Goal: Task Accomplishment & Management: Use online tool/utility

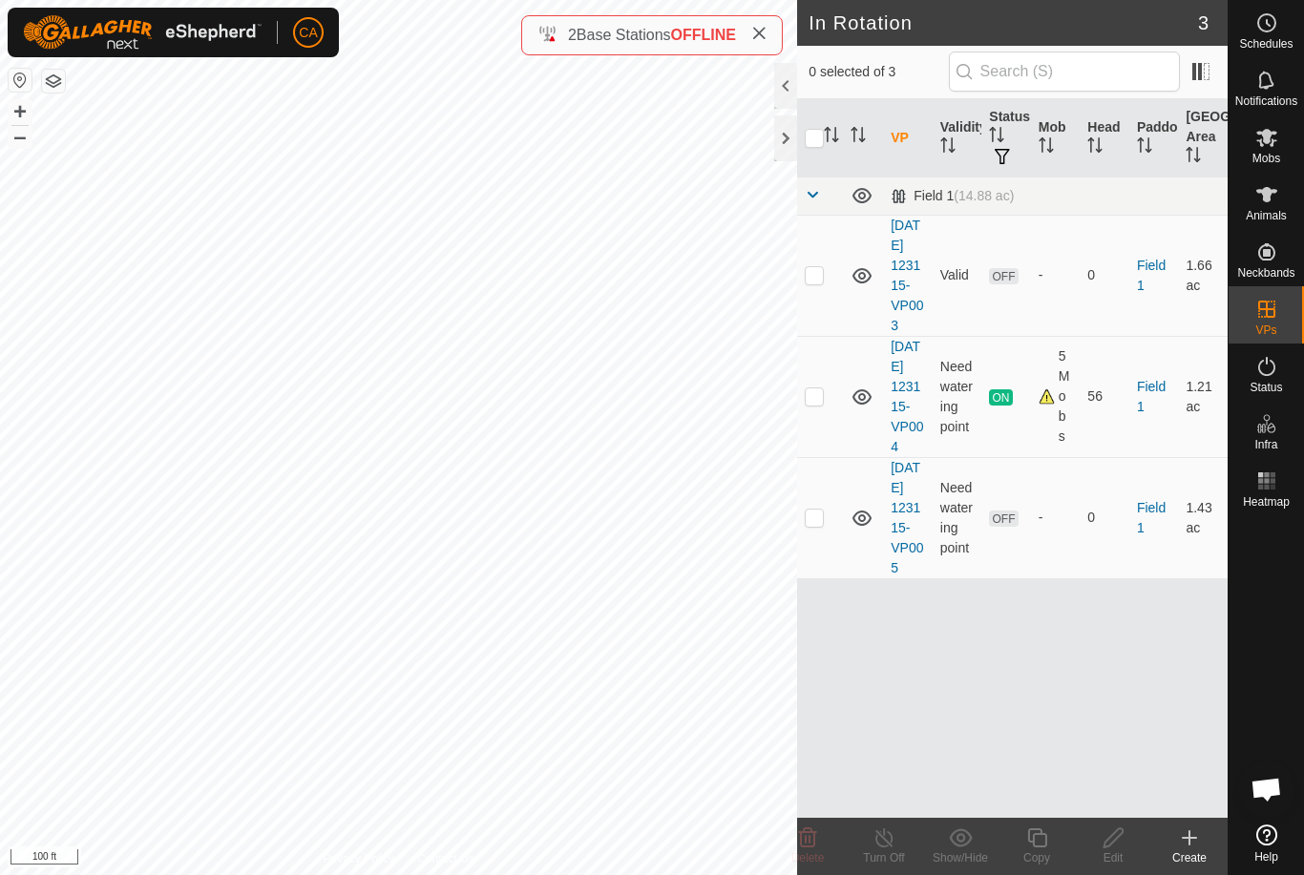
click at [828, 561] on td at bounding box center [820, 517] width 46 height 121
click at [822, 525] on p-checkbox at bounding box center [813, 517] width 19 height 15
checkbox input "false"
click at [812, 295] on td at bounding box center [820, 275] width 46 height 121
click at [822, 836] on delete-svg-icon at bounding box center [807, 837] width 76 height 23
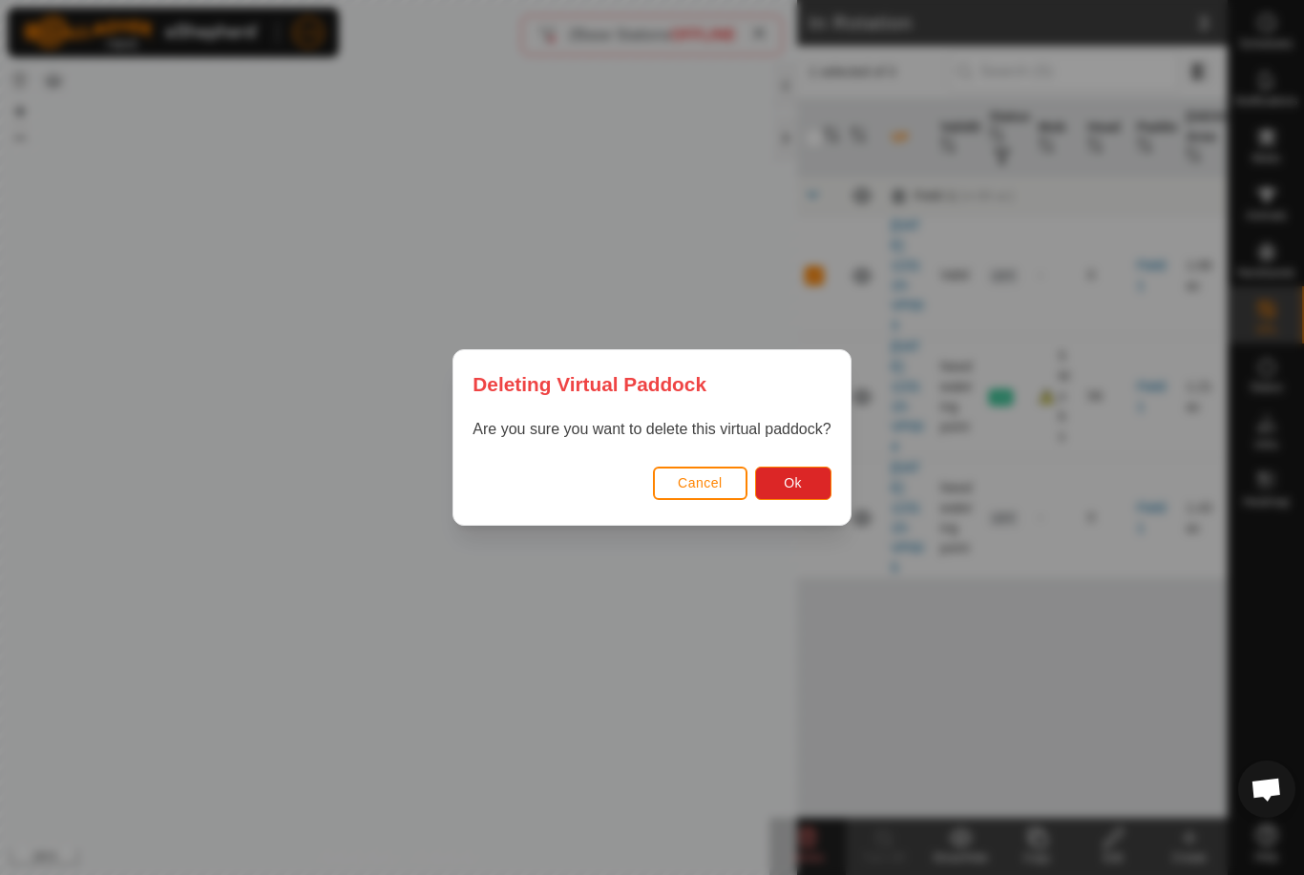
click at [815, 478] on button "Ok" at bounding box center [793, 483] width 76 height 33
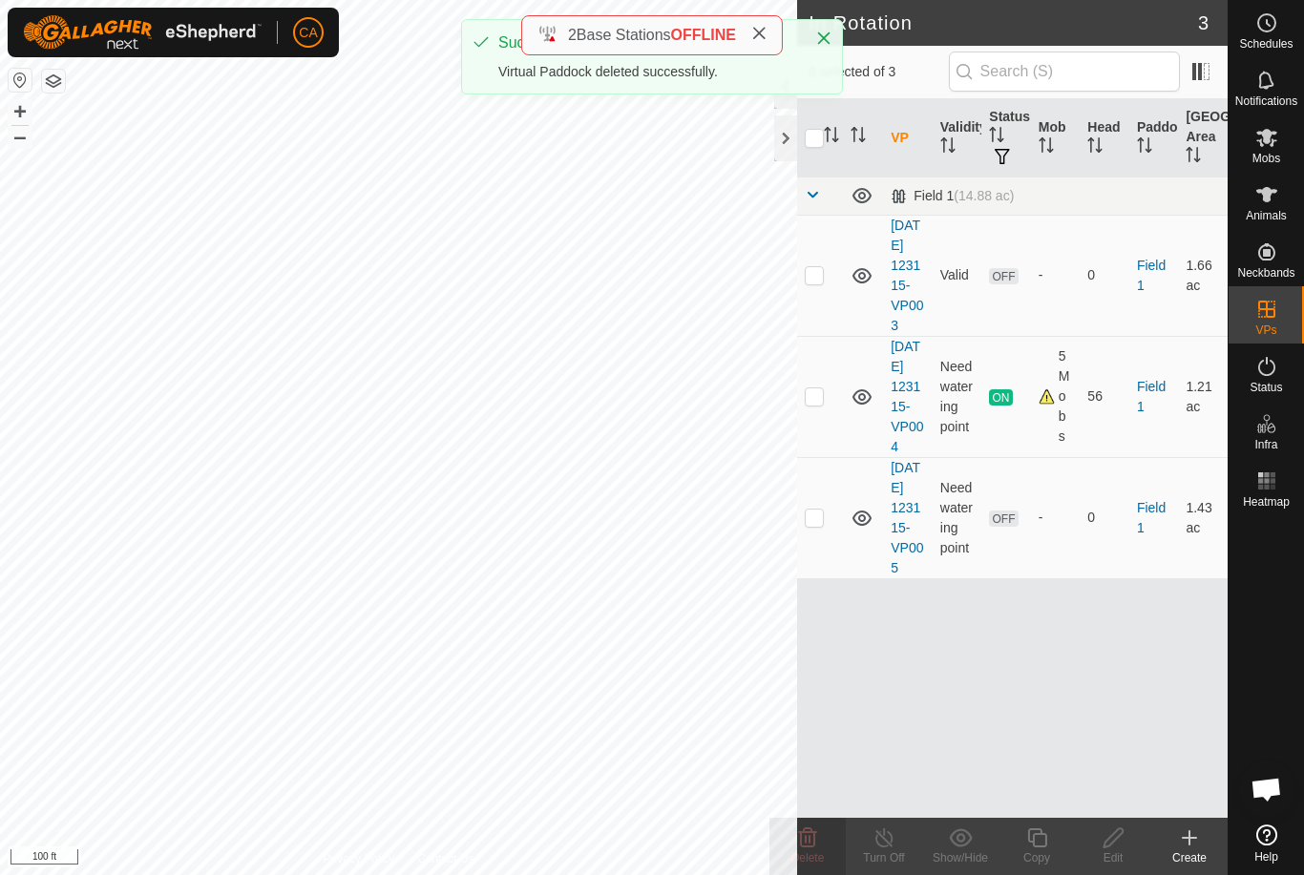
checkbox input "false"
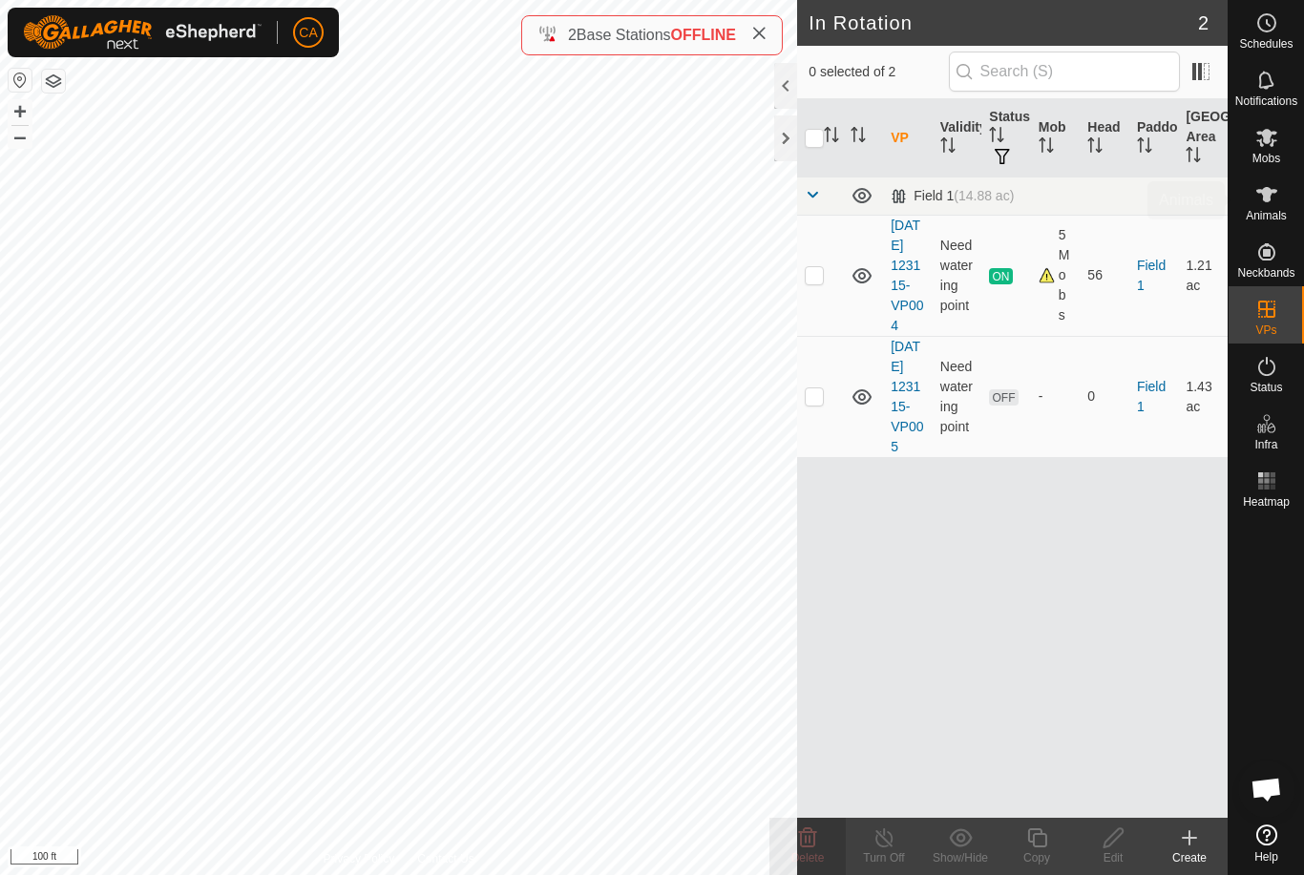
click at [1260, 195] on icon at bounding box center [1266, 194] width 23 height 23
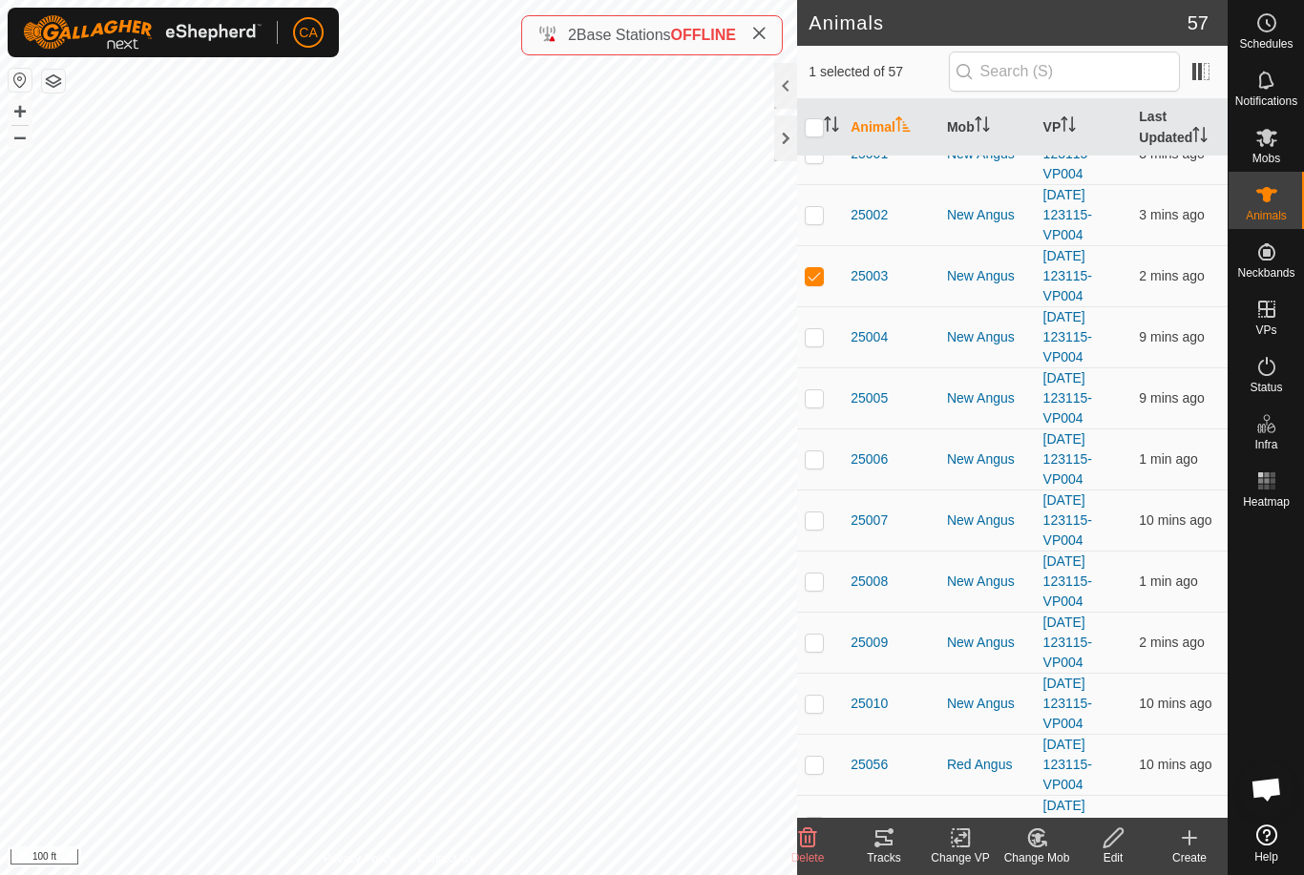
scroll to position [2142, 0]
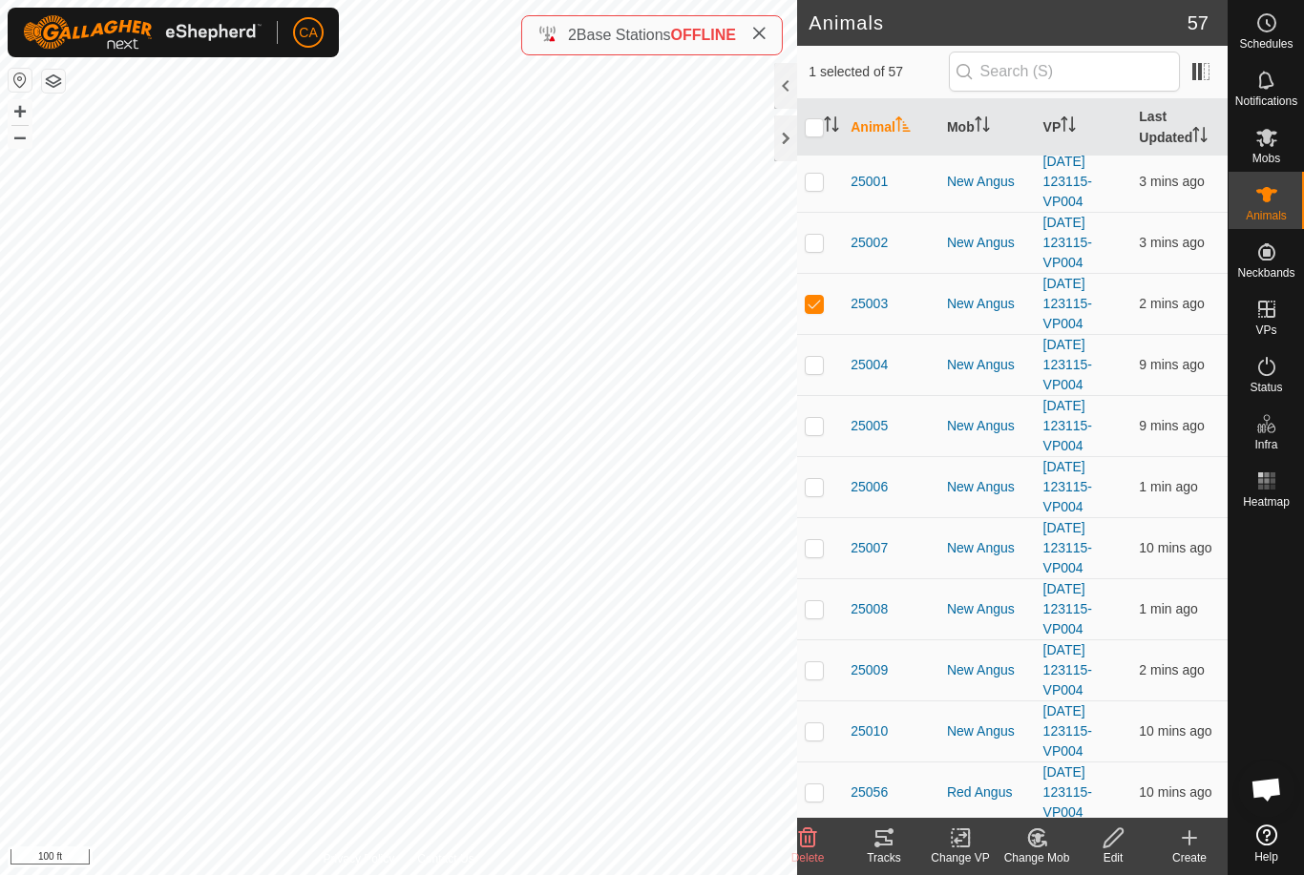
checkbox input "false"
click at [973, 131] on th "Mob" at bounding box center [987, 127] width 96 height 57
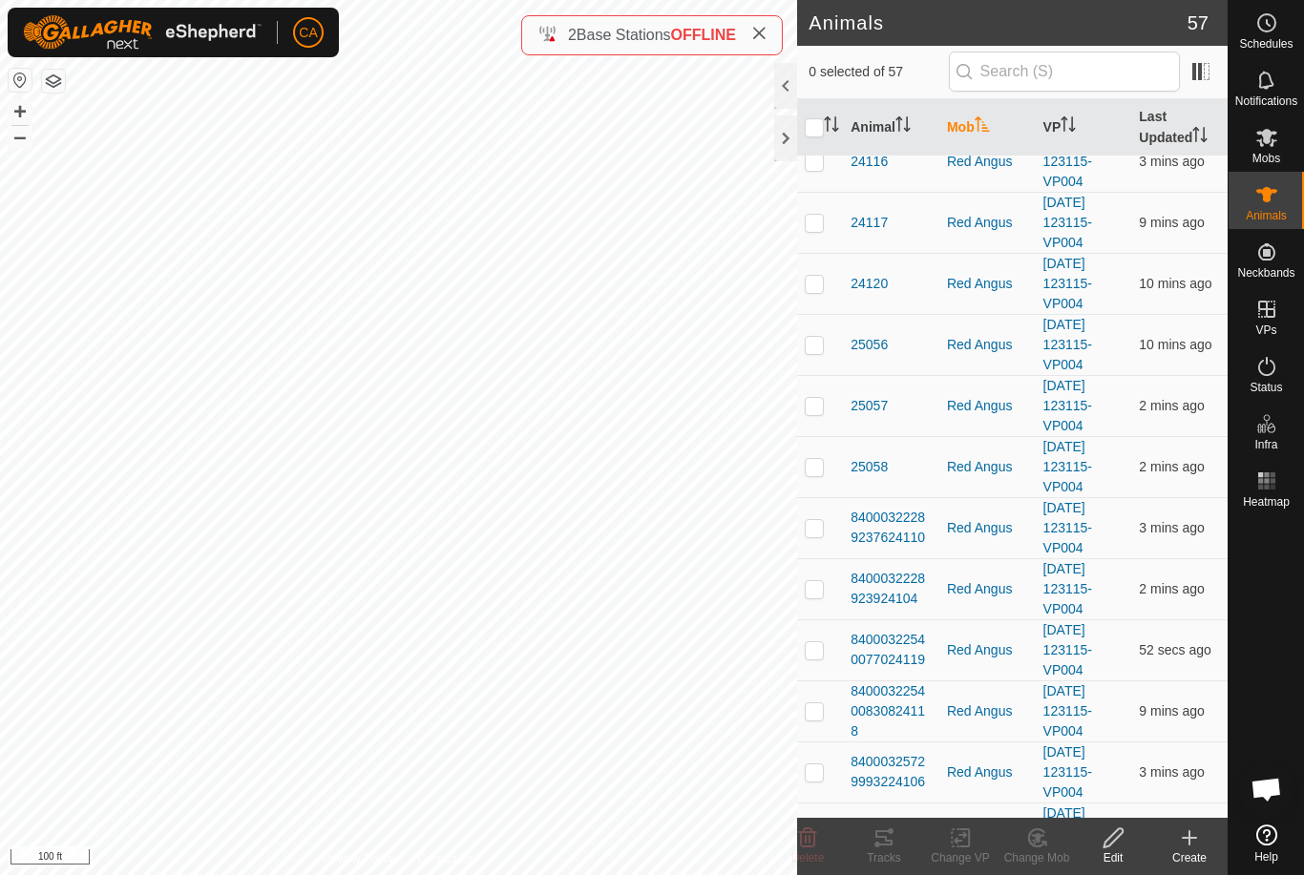
scroll to position [0, 0]
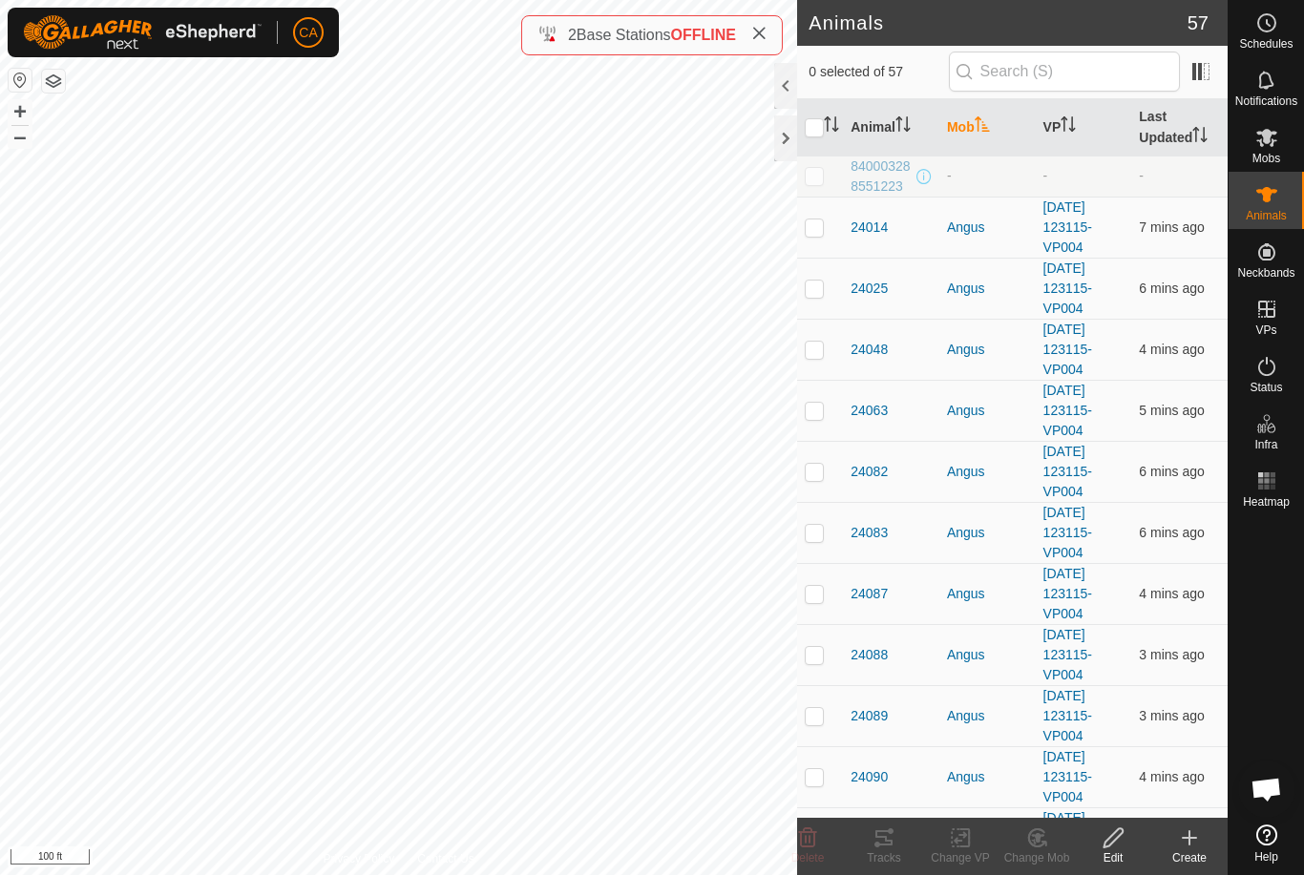
click at [801, 230] on td at bounding box center [820, 227] width 46 height 61
checkbox input "true"
click at [810, 304] on td at bounding box center [820, 288] width 46 height 61
checkbox input "true"
click at [833, 351] on td at bounding box center [820, 349] width 46 height 61
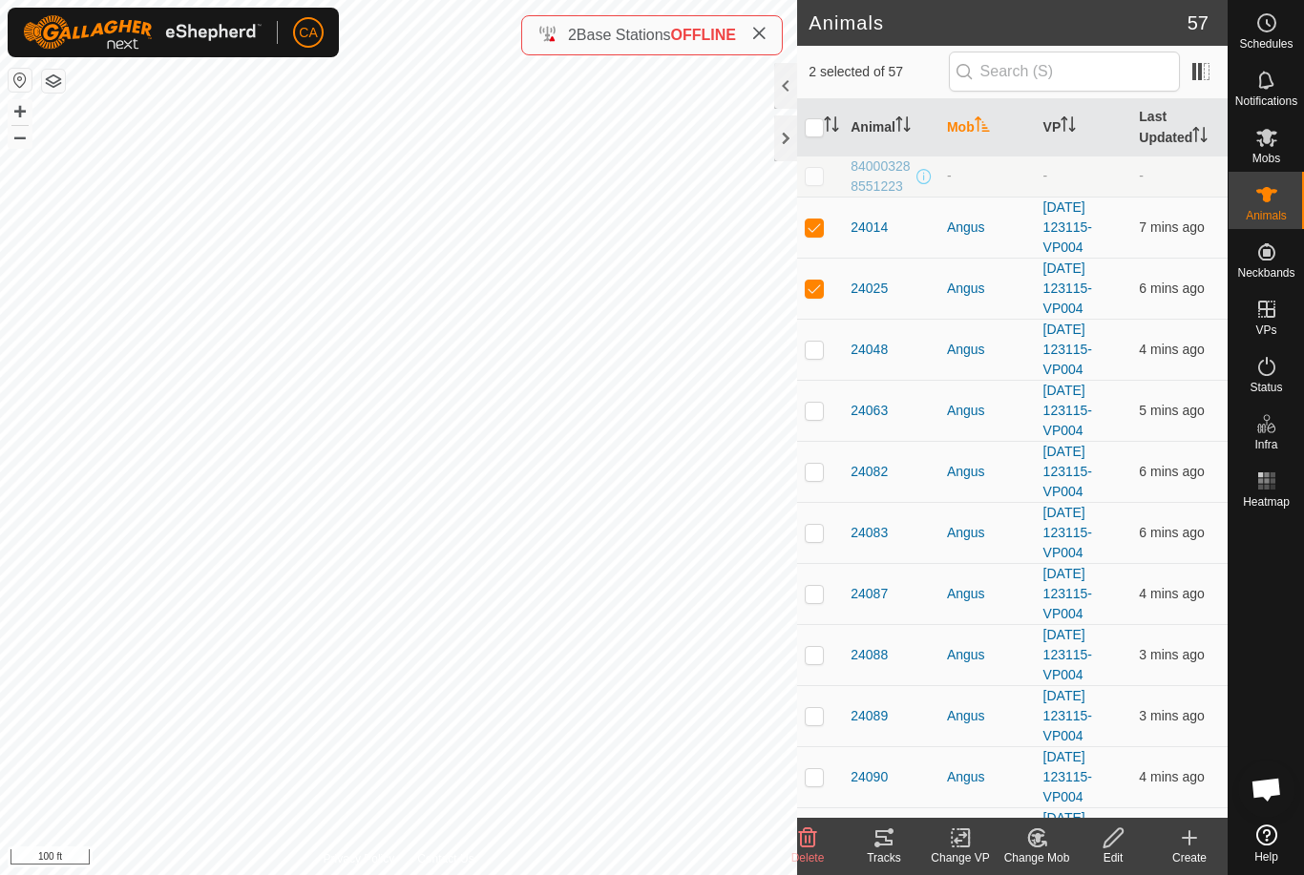
checkbox input "true"
click at [823, 403] on p-checkbox at bounding box center [813, 410] width 19 height 15
checkbox input "true"
click at [817, 460] on td at bounding box center [820, 471] width 46 height 61
checkbox input "true"
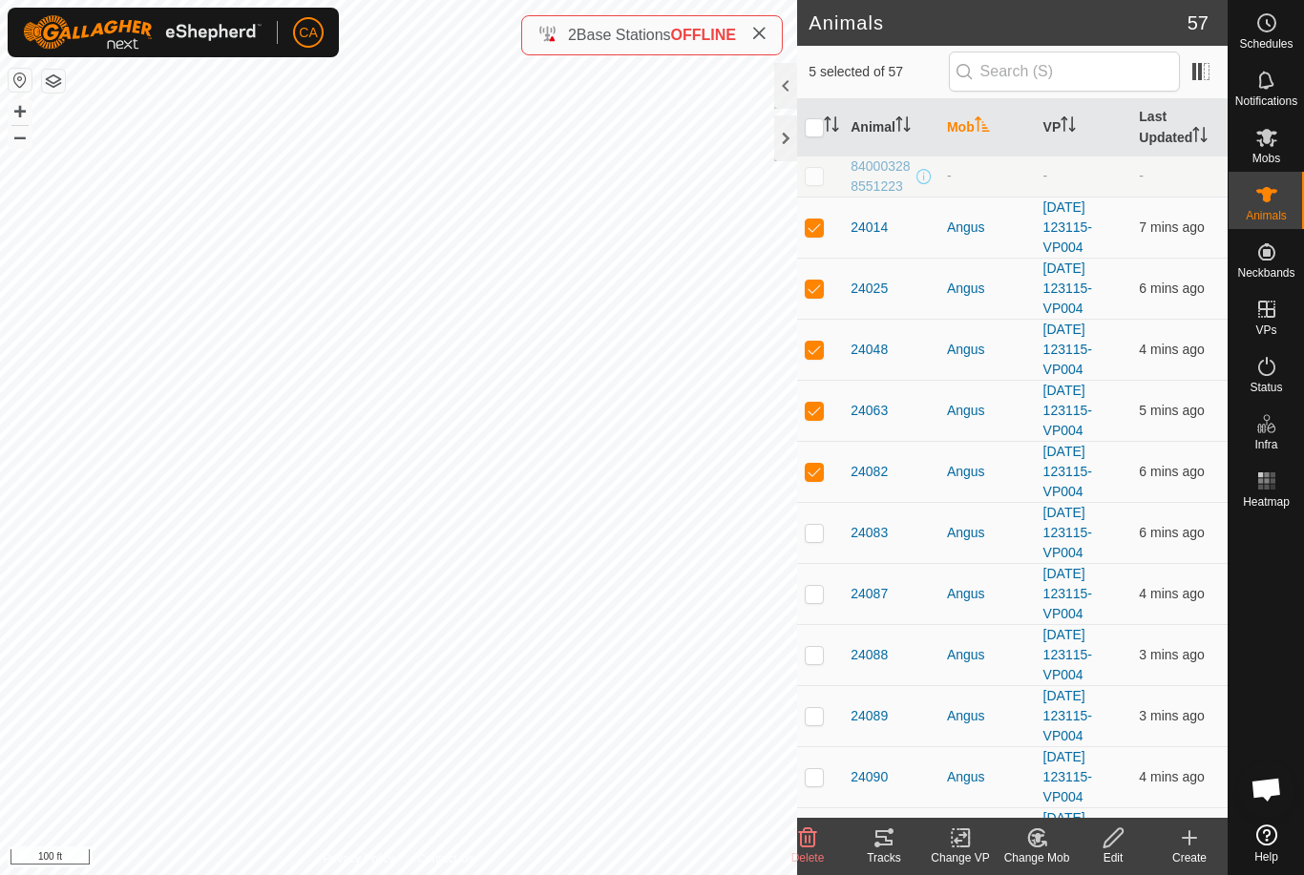
click at [811, 525] on p-checkbox at bounding box center [813, 532] width 19 height 15
checkbox input "true"
click at [813, 600] on p-checkbox at bounding box center [813, 593] width 19 height 15
checkbox input "true"
click at [818, 651] on p-checkbox at bounding box center [813, 654] width 19 height 15
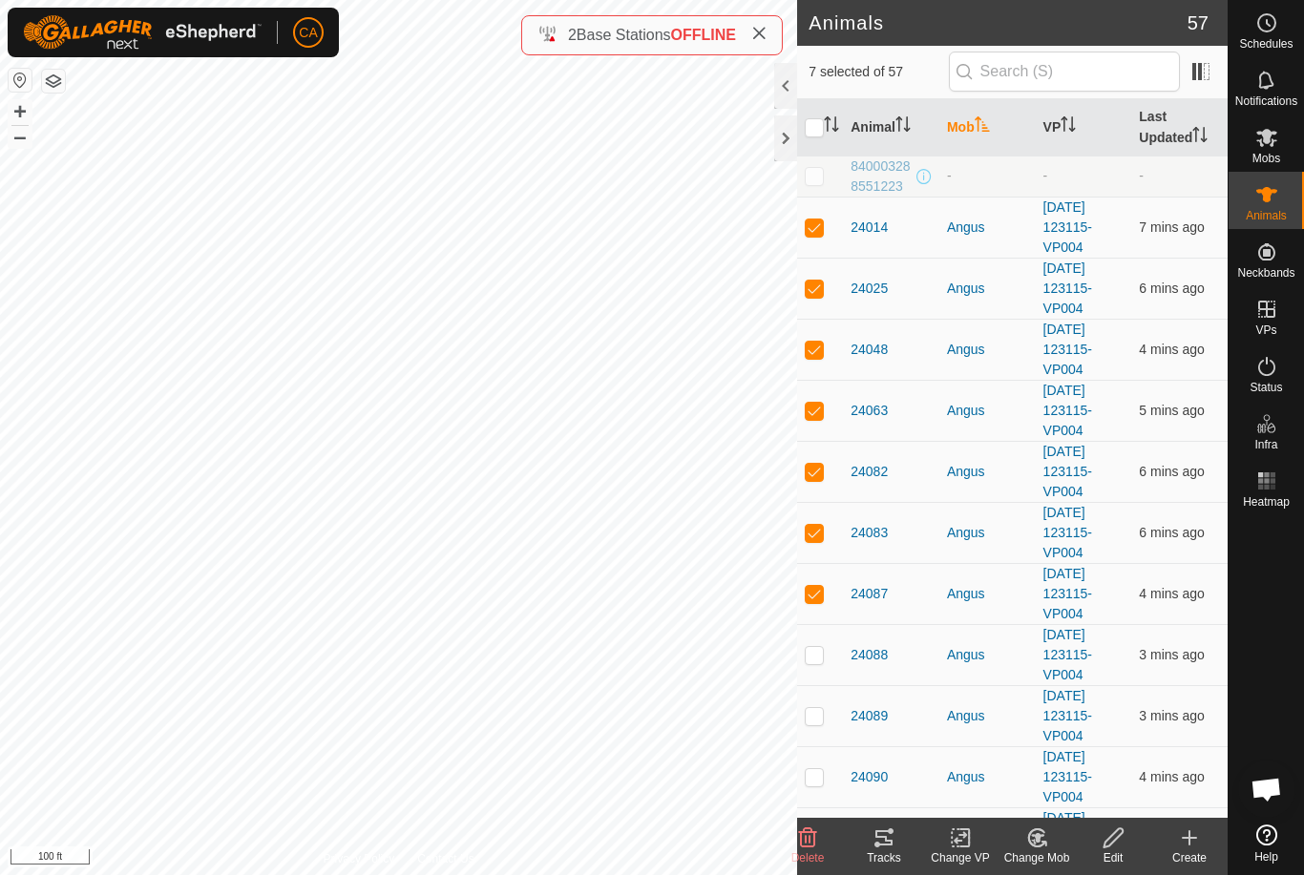
checkbox input "true"
click at [810, 719] on p-checkbox at bounding box center [813, 715] width 19 height 15
checkbox input "true"
click at [811, 773] on p-checkbox at bounding box center [813, 776] width 19 height 15
checkbox input "true"
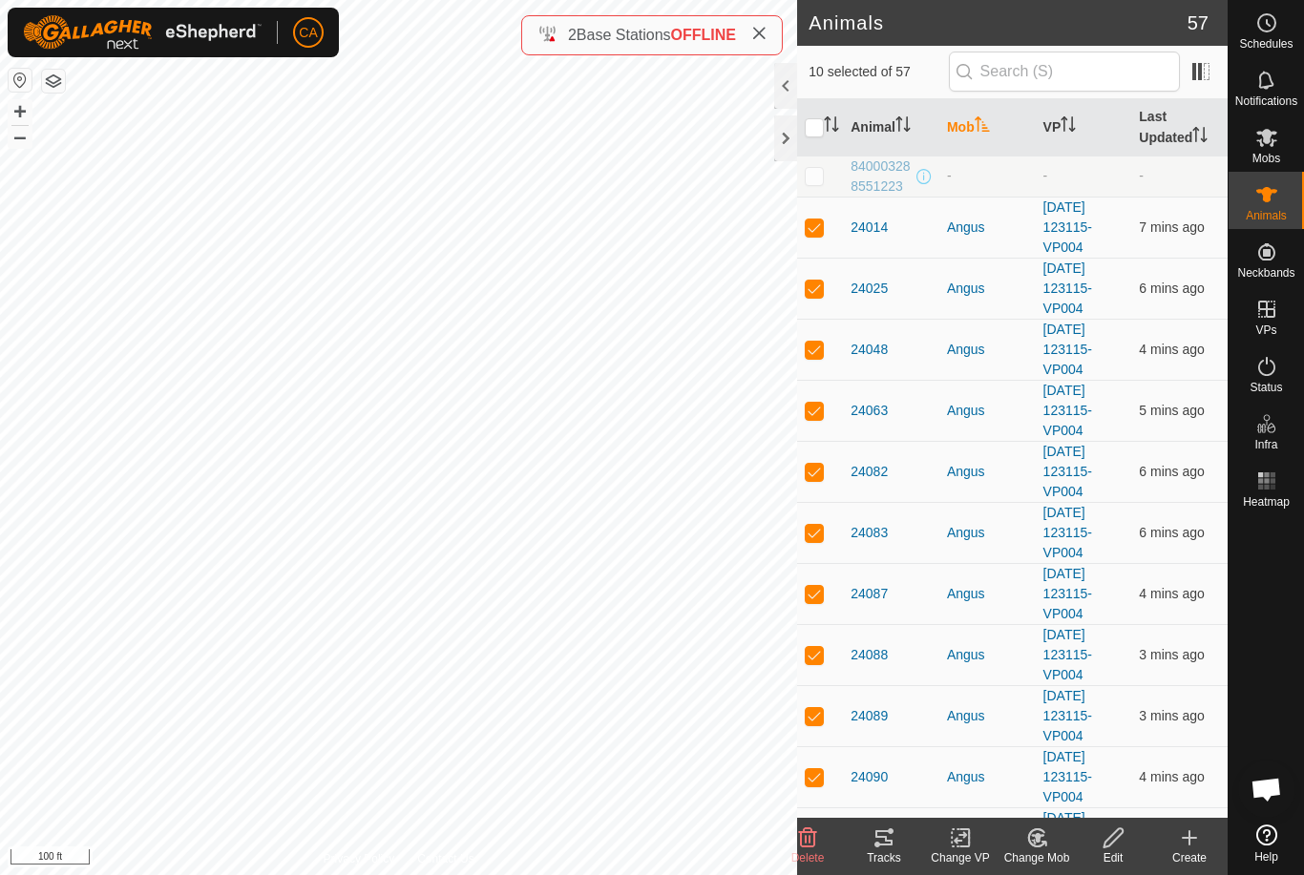
click at [886, 859] on div "Tracks" at bounding box center [884, 857] width 76 height 17
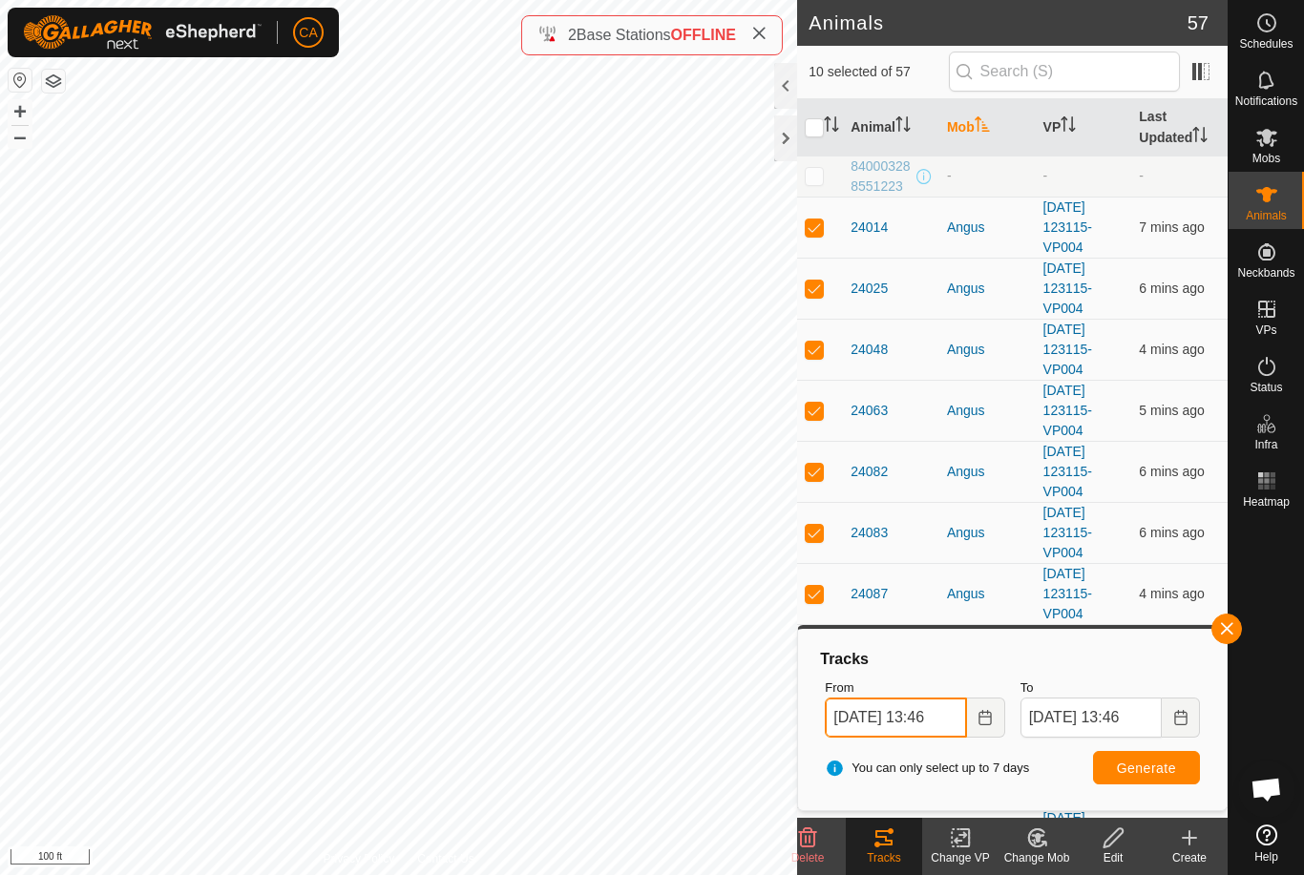
click at [918, 720] on input "[DATE] 13:46" at bounding box center [895, 718] width 141 height 40
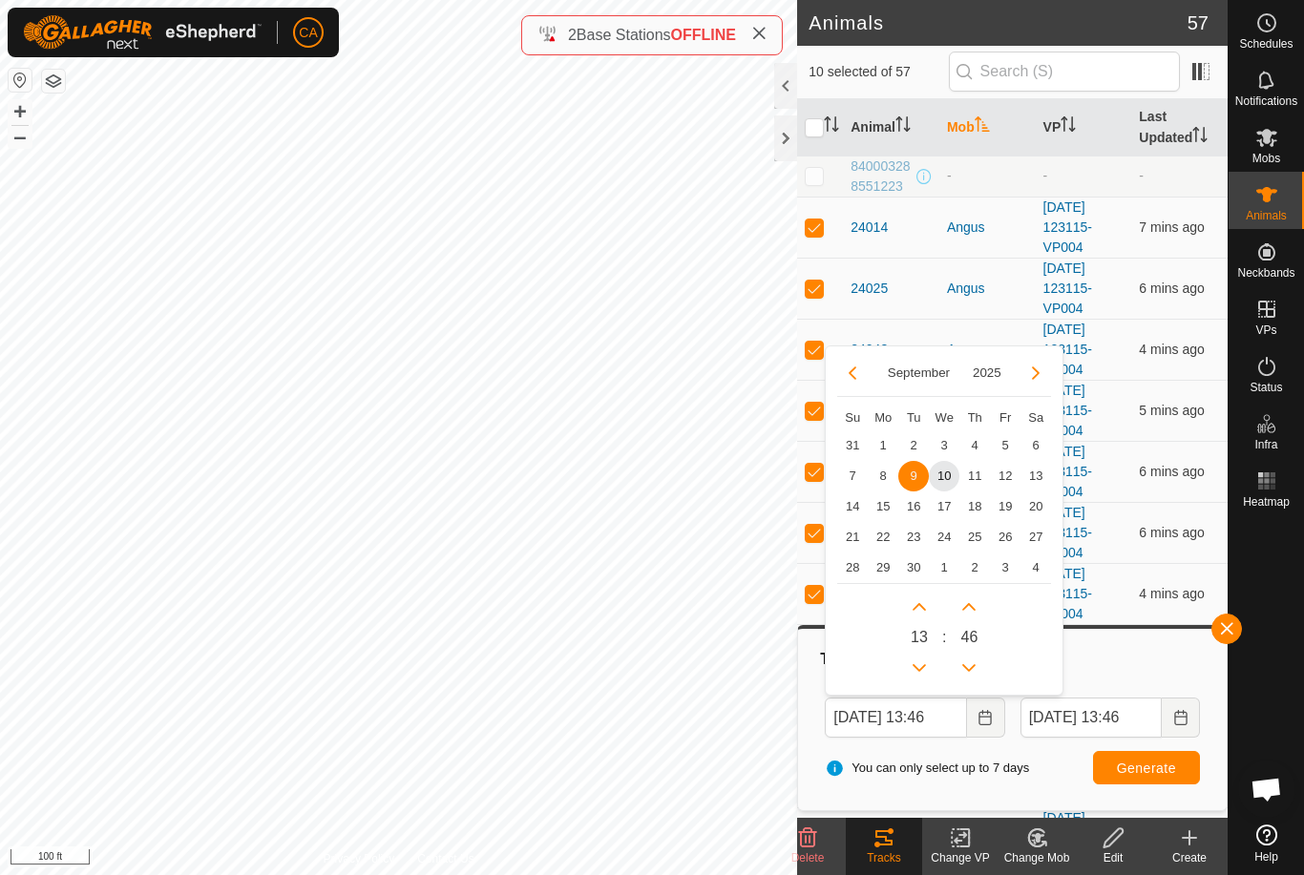
click at [850, 472] on span "7" at bounding box center [852, 476] width 31 height 31
type input "[DATE] 13:46"
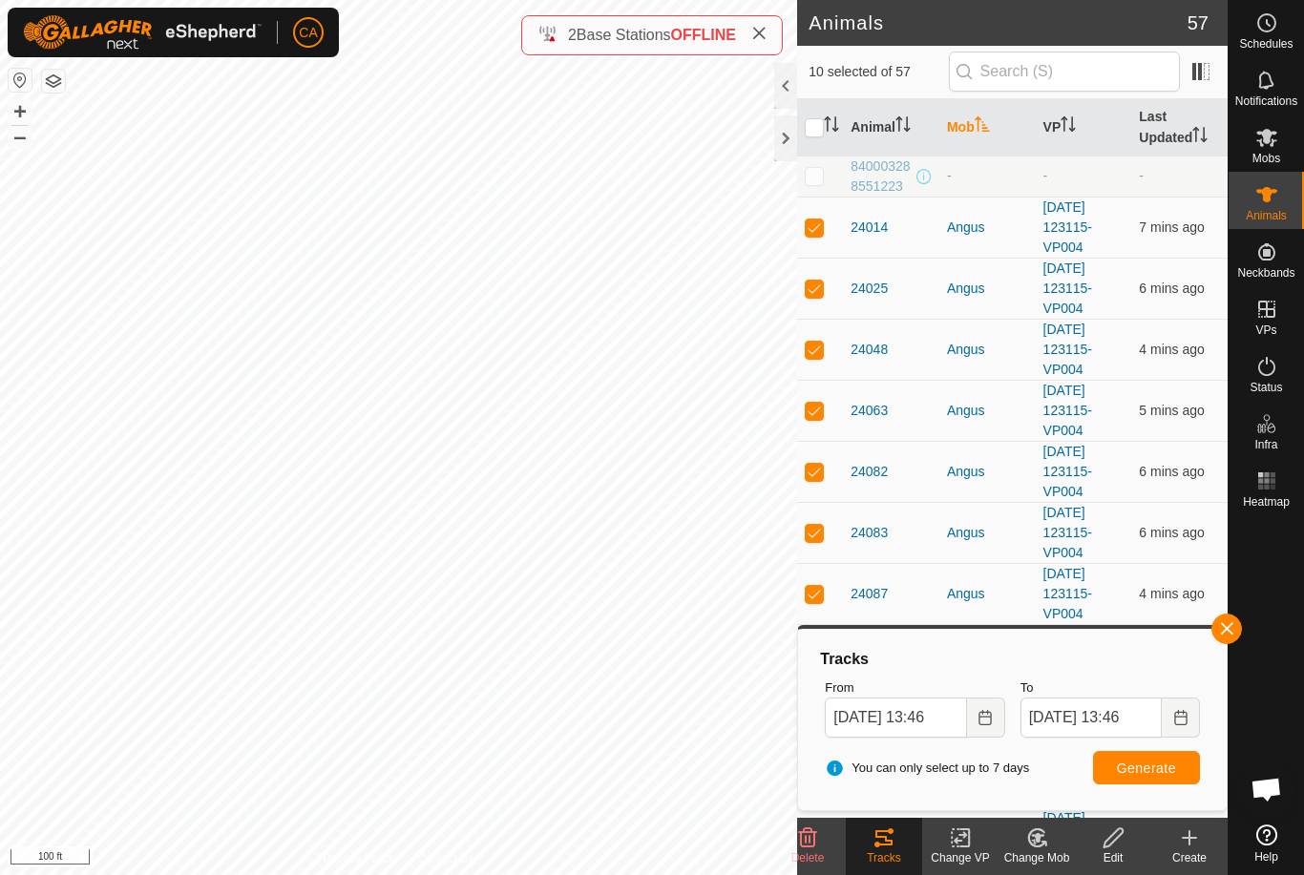
click at [1151, 755] on button "Generate" at bounding box center [1146, 767] width 107 height 33
click at [793, 132] on div at bounding box center [785, 138] width 23 height 46
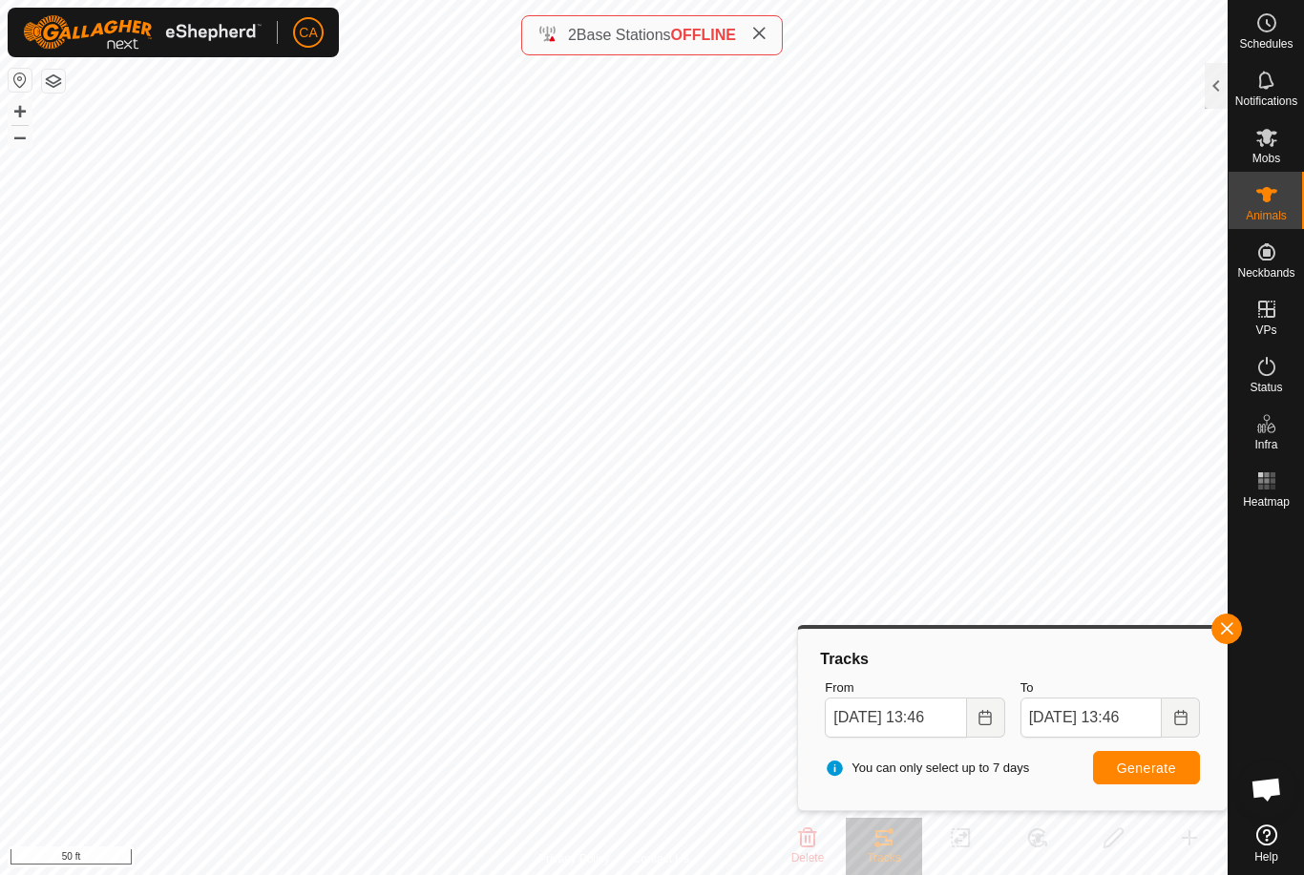
click at [1234, 629] on span "button" at bounding box center [1226, 628] width 15 height 15
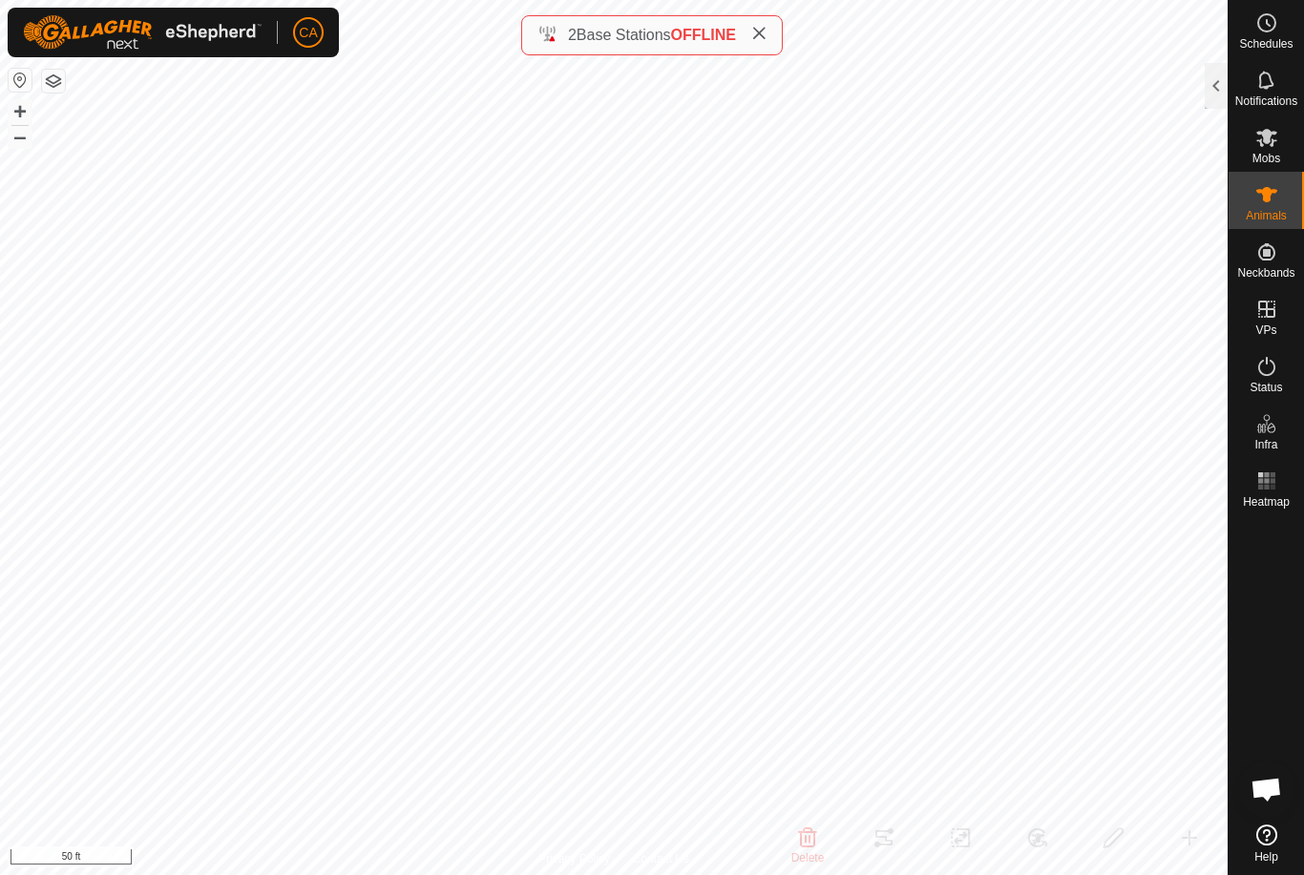
click at [1217, 96] on div at bounding box center [1215, 86] width 23 height 46
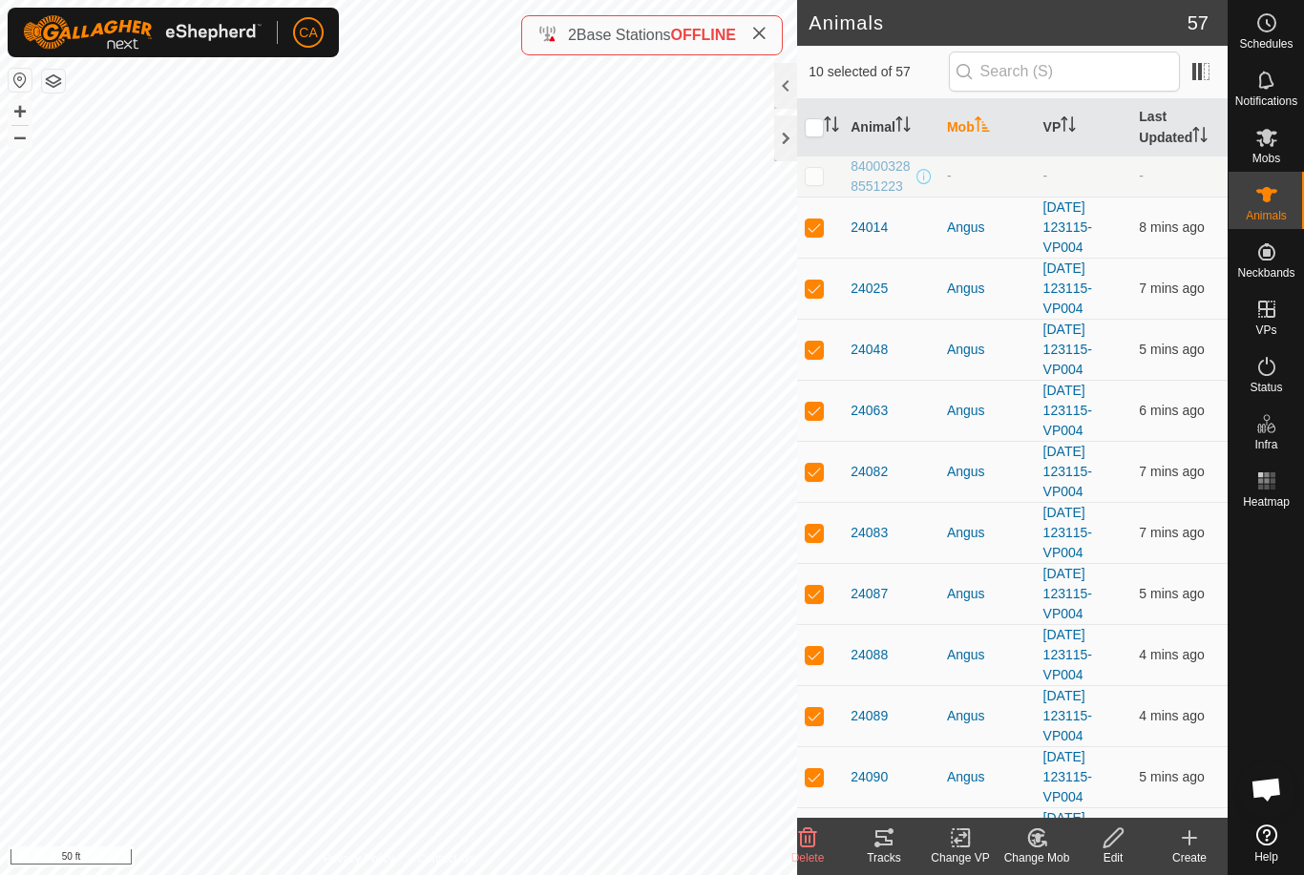
click at [806, 122] on input "checkbox" at bounding box center [813, 127] width 19 height 19
checkbox input "true"
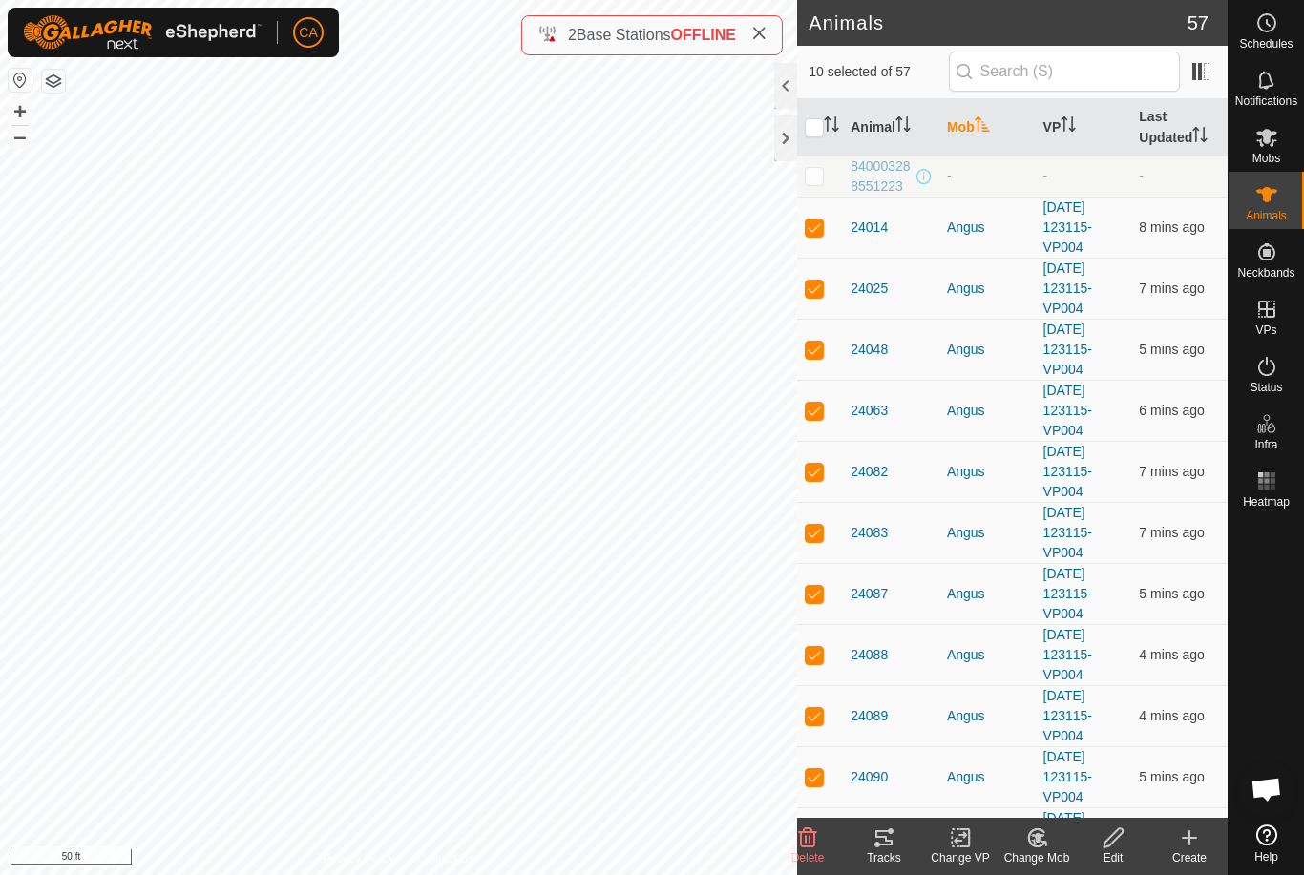
checkbox input "true"
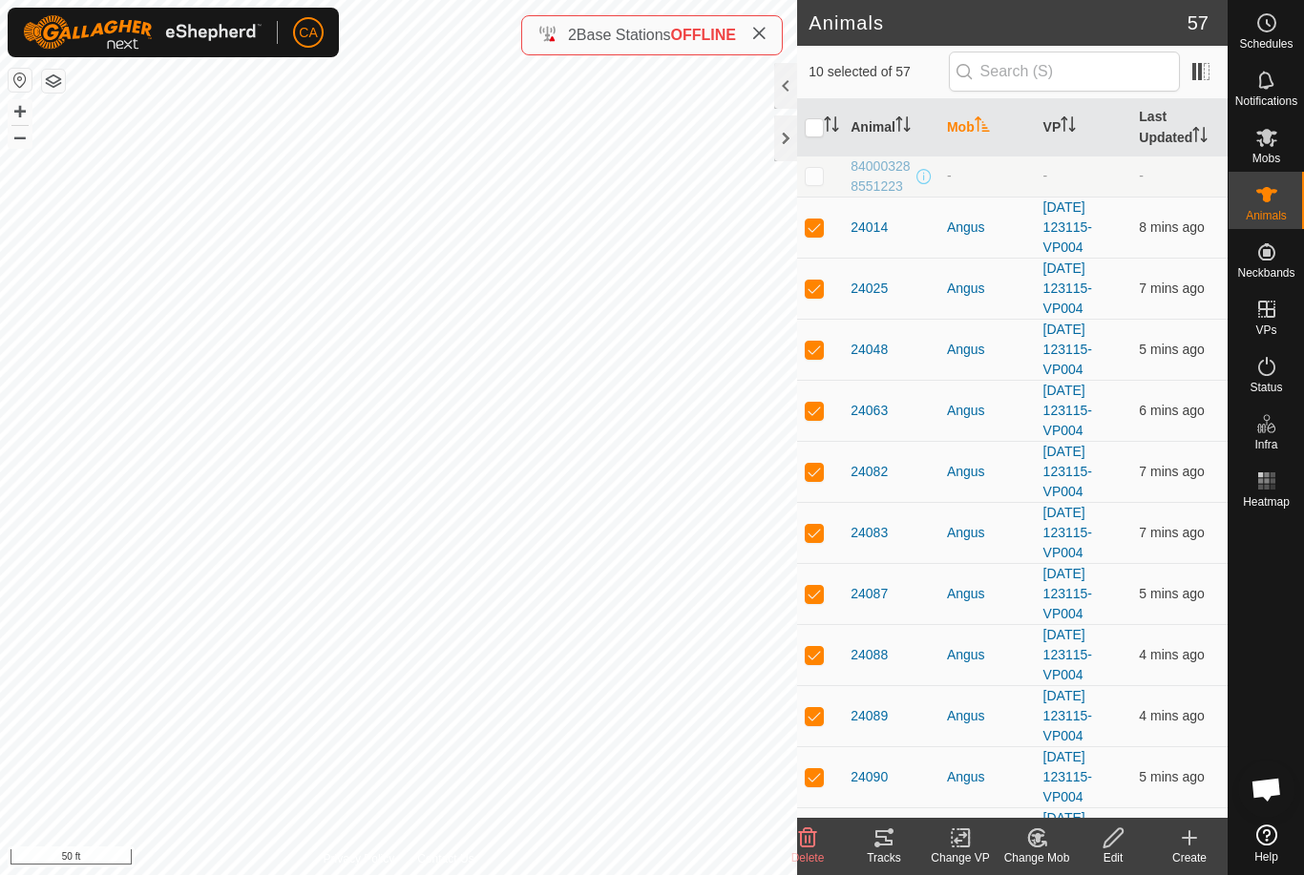
checkbox input "true"
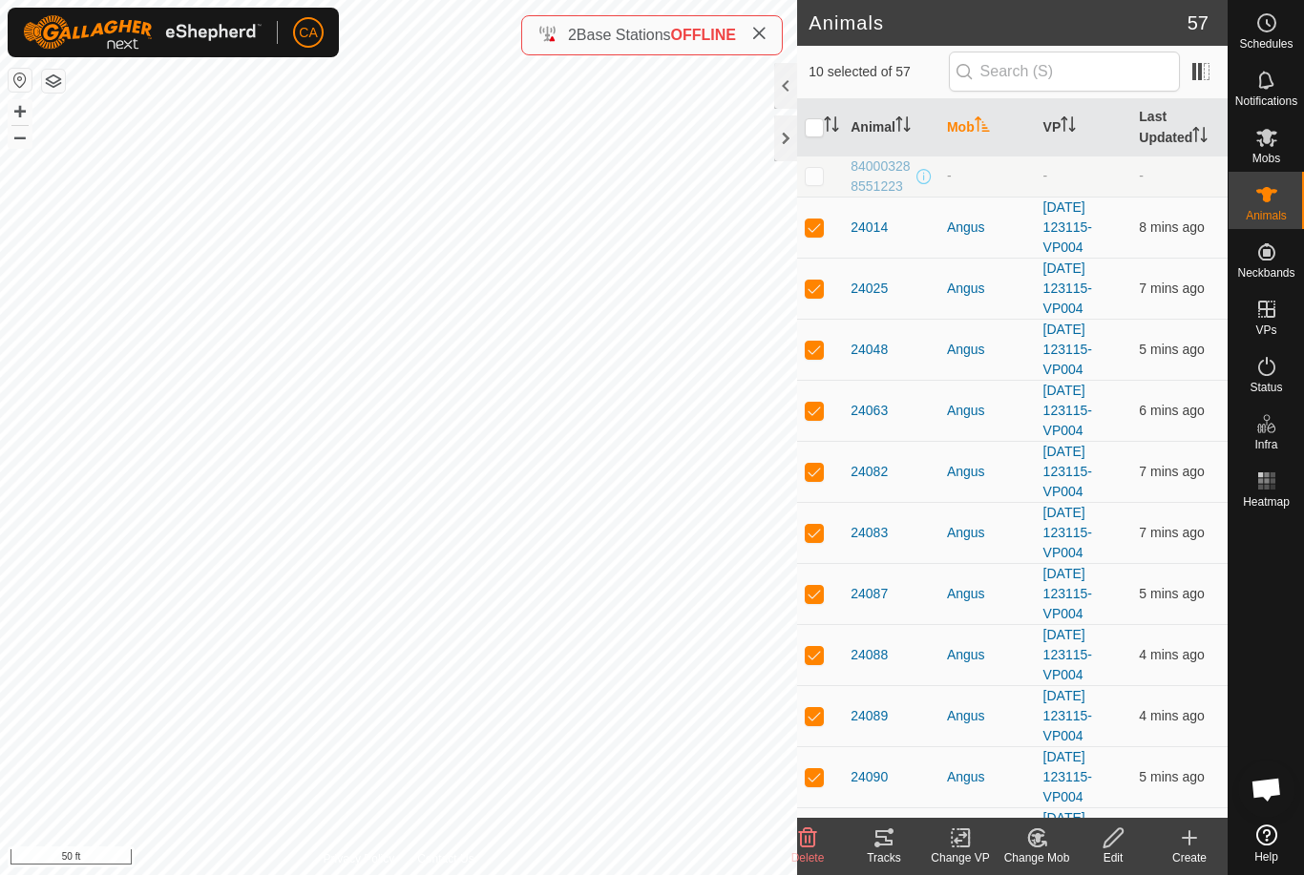
checkbox input "true"
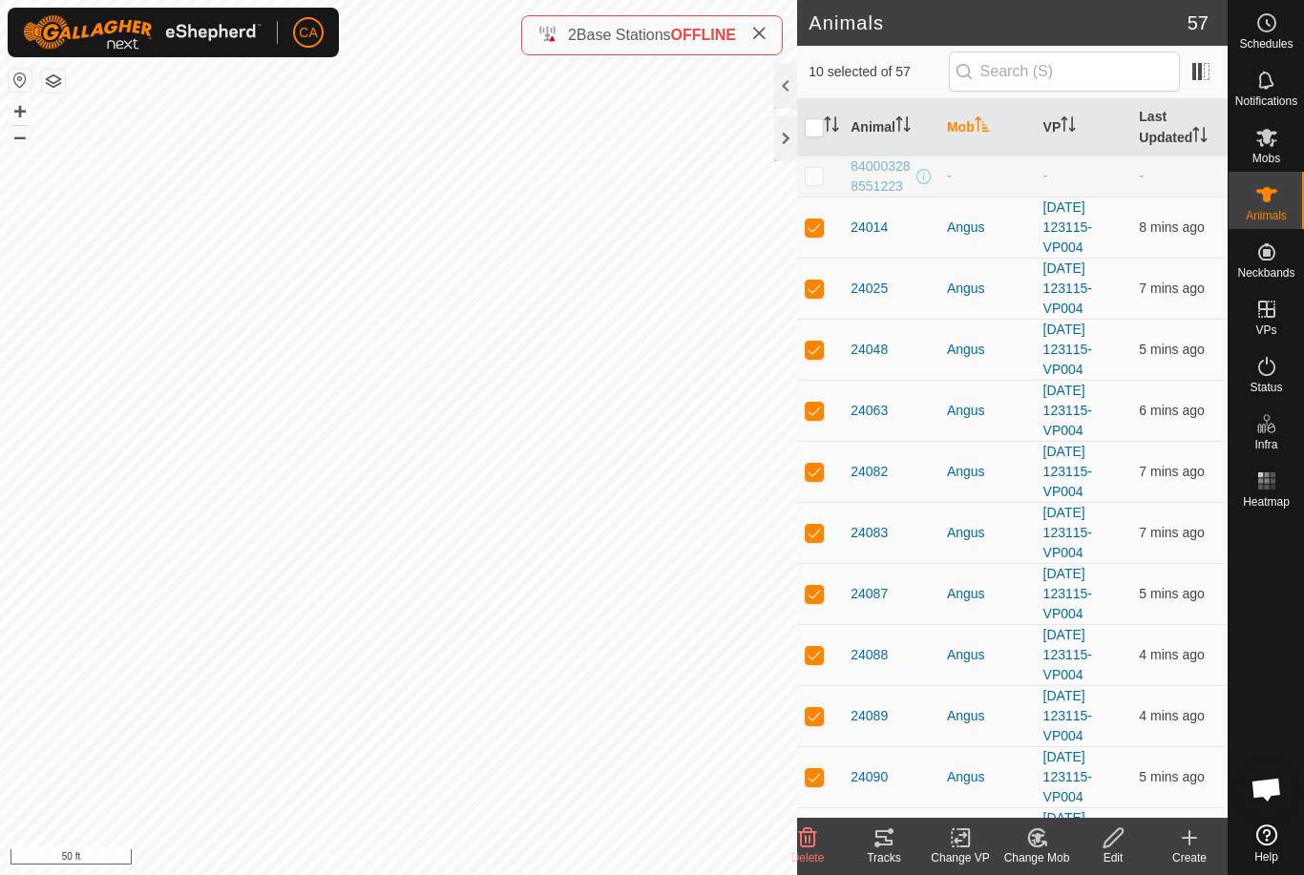
checkbox input "true"
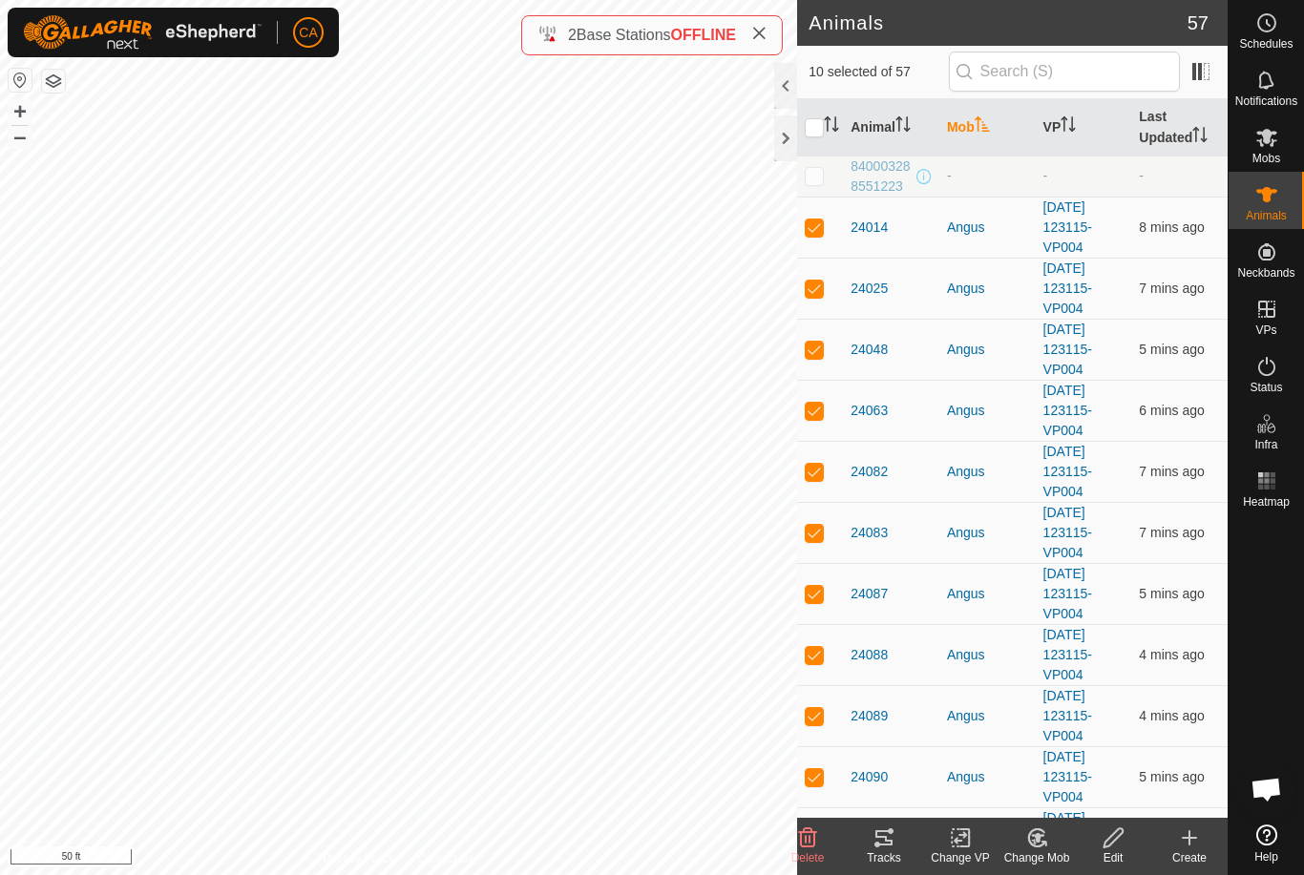
checkbox input "true"
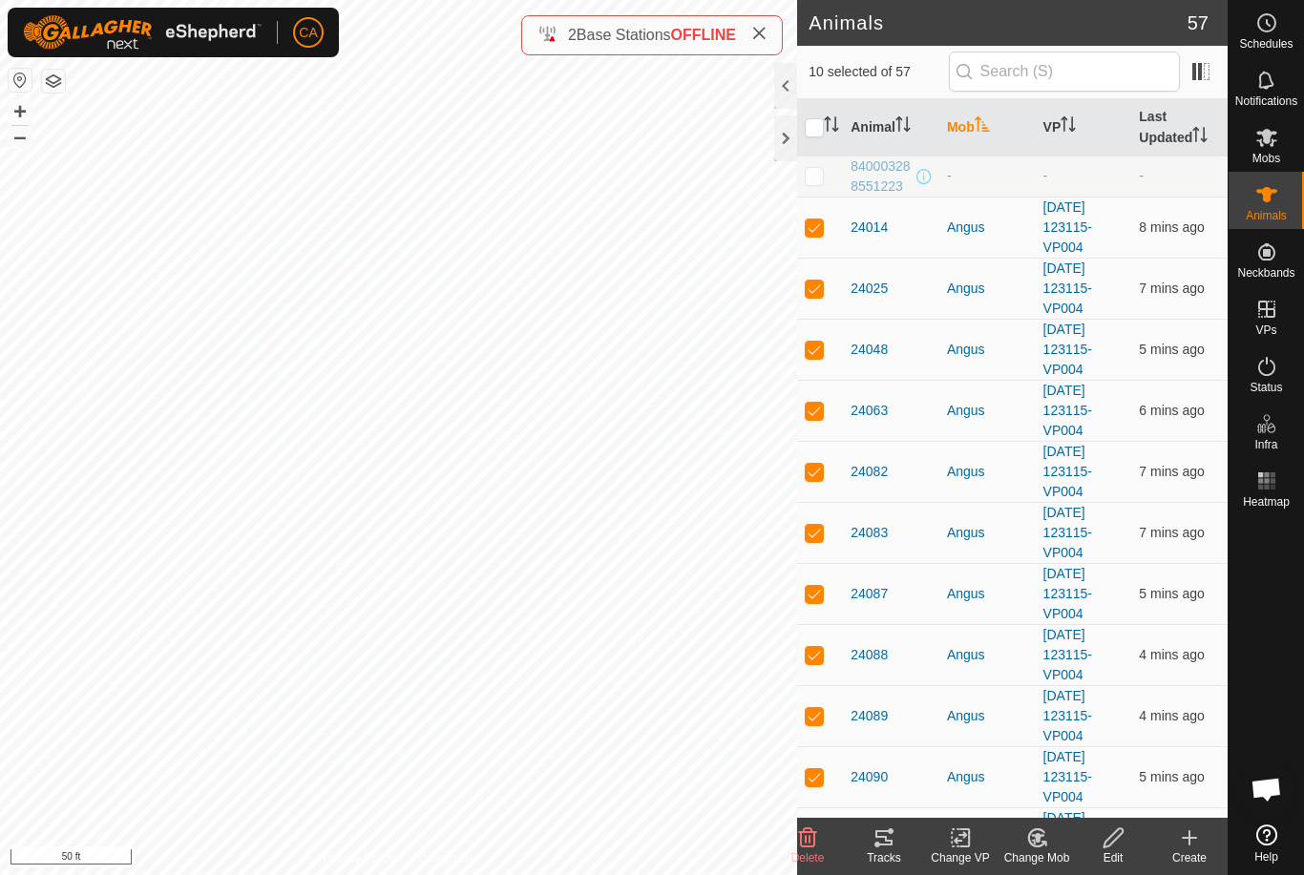
checkbox input "true"
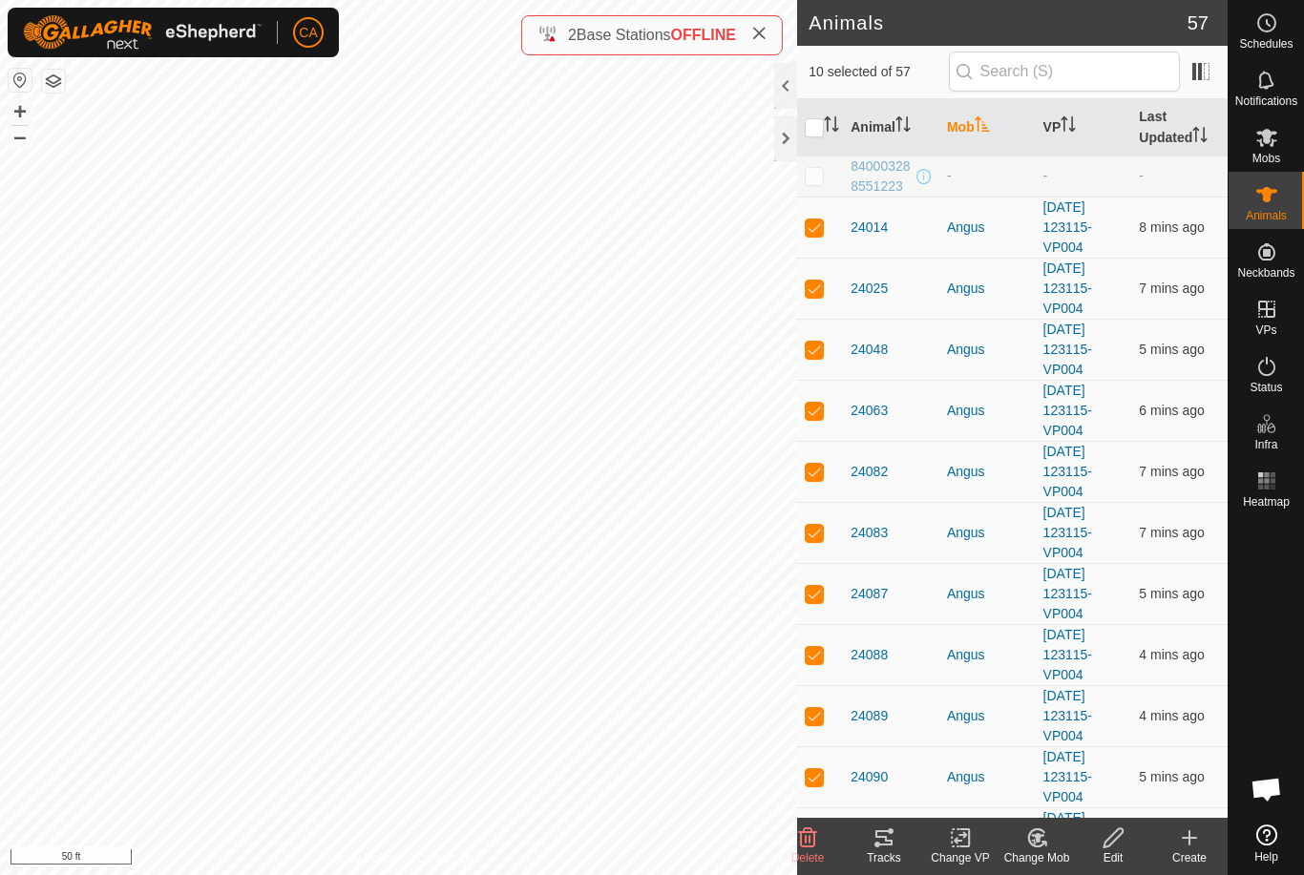
checkbox input "true"
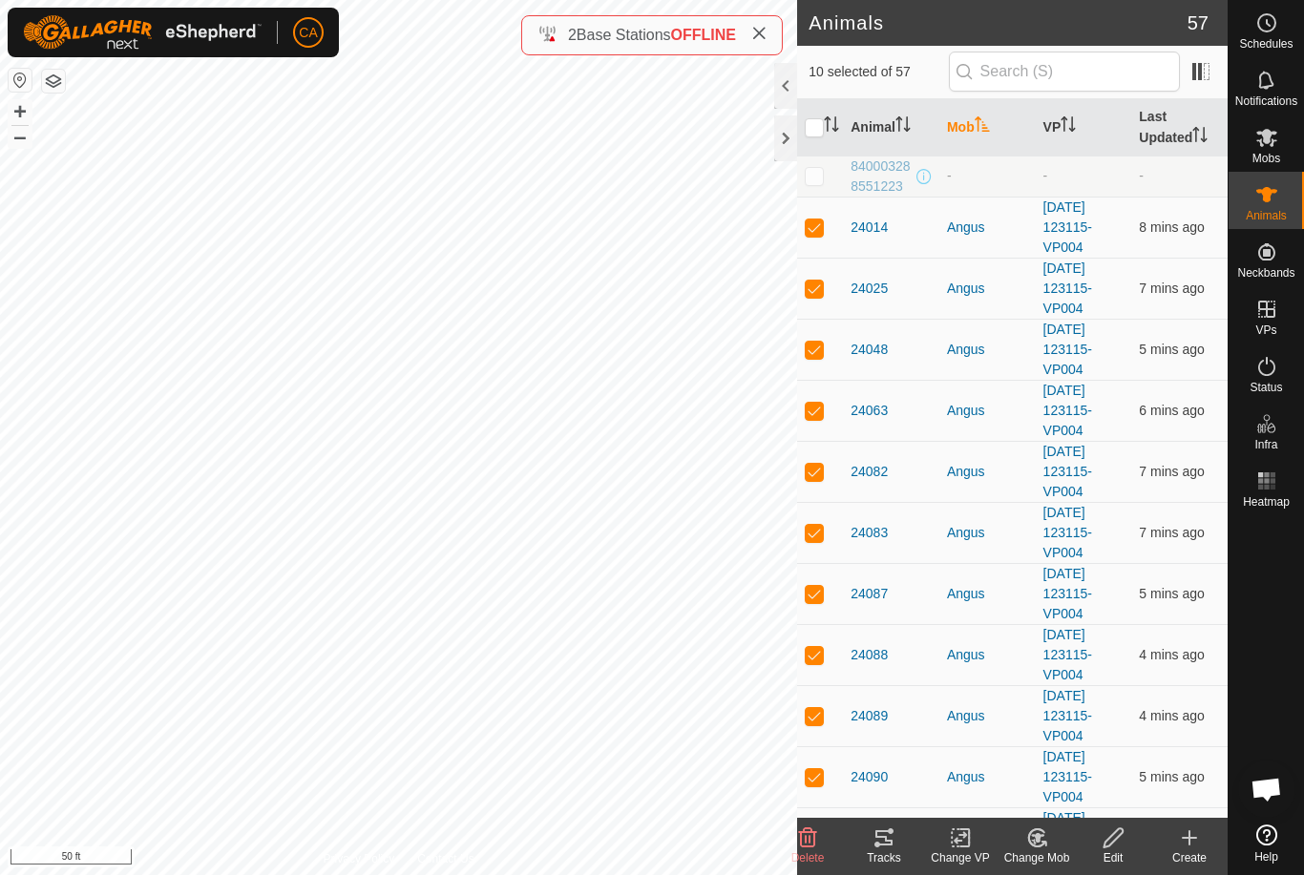
checkbox input "true"
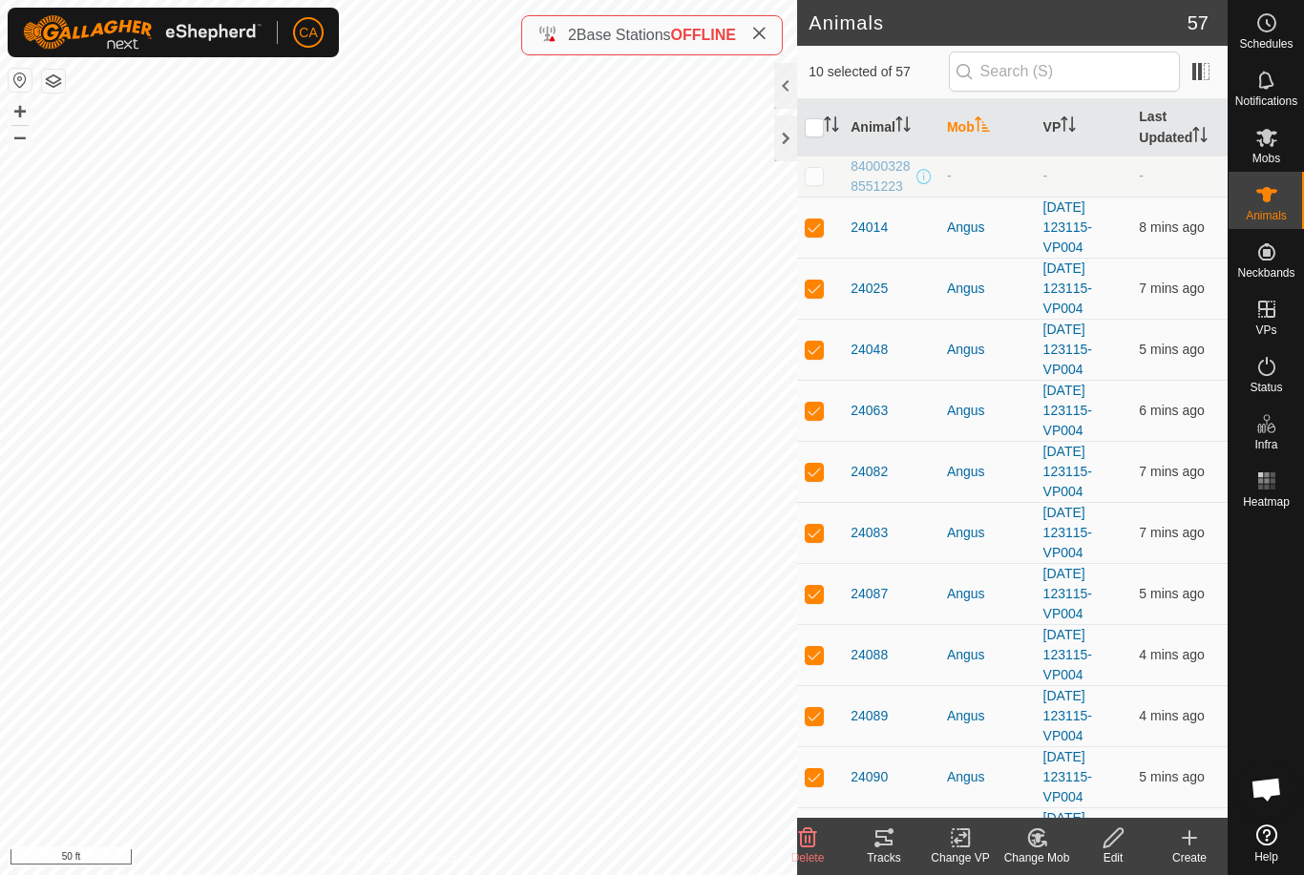
checkbox input "true"
click at [793, 131] on div at bounding box center [785, 138] width 23 height 46
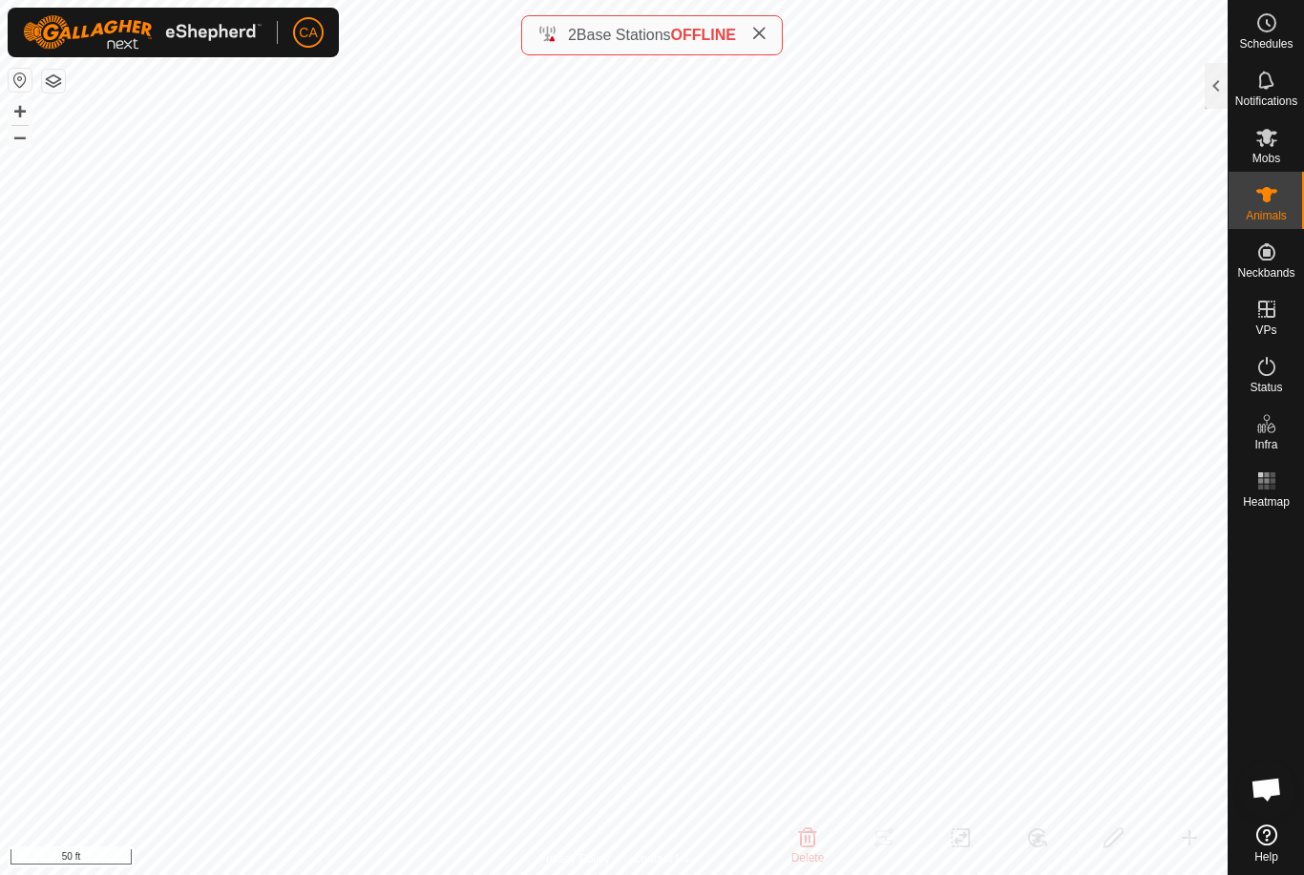
click at [1214, 99] on div at bounding box center [1215, 86] width 23 height 46
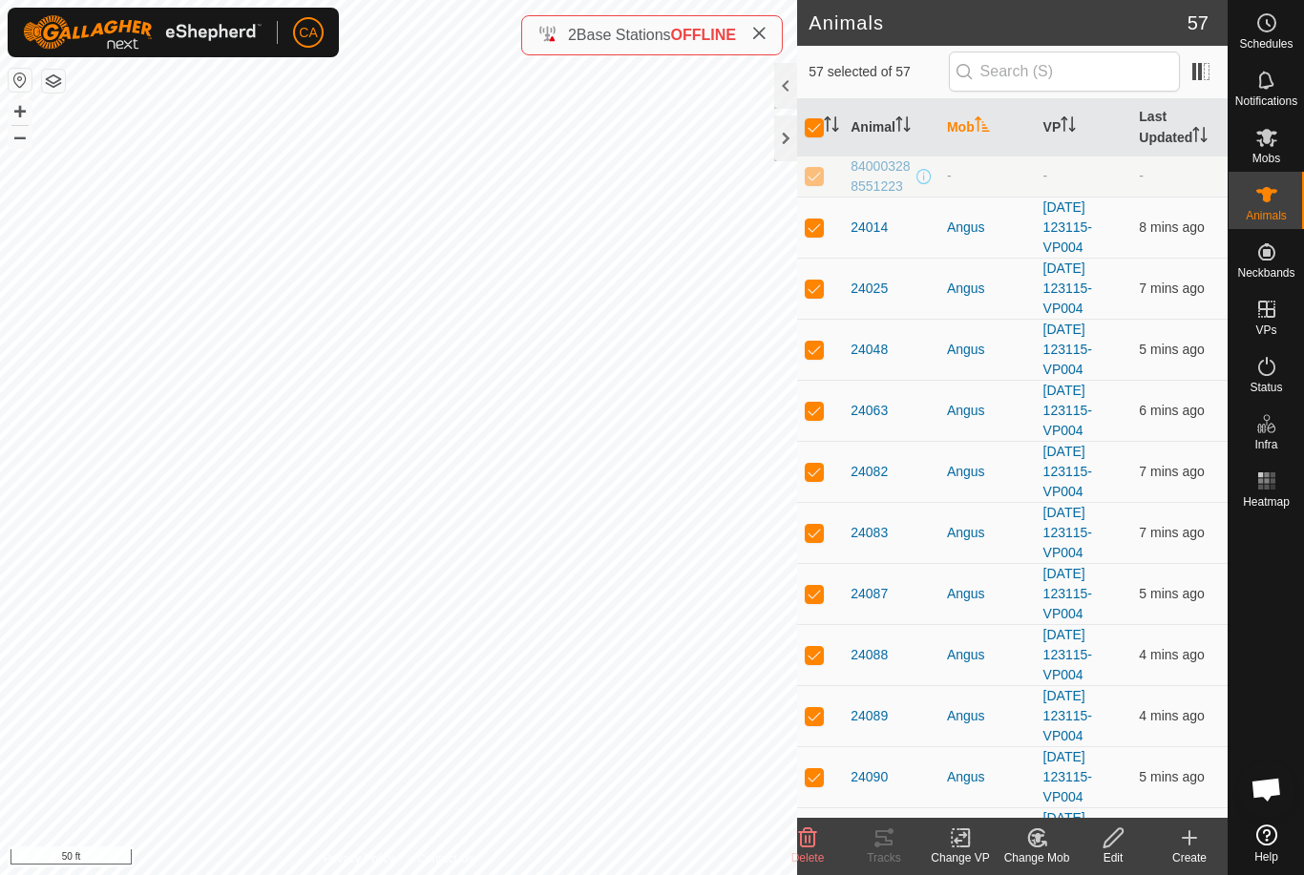
click at [810, 119] on input "checkbox" at bounding box center [813, 127] width 19 height 19
checkbox input "false"
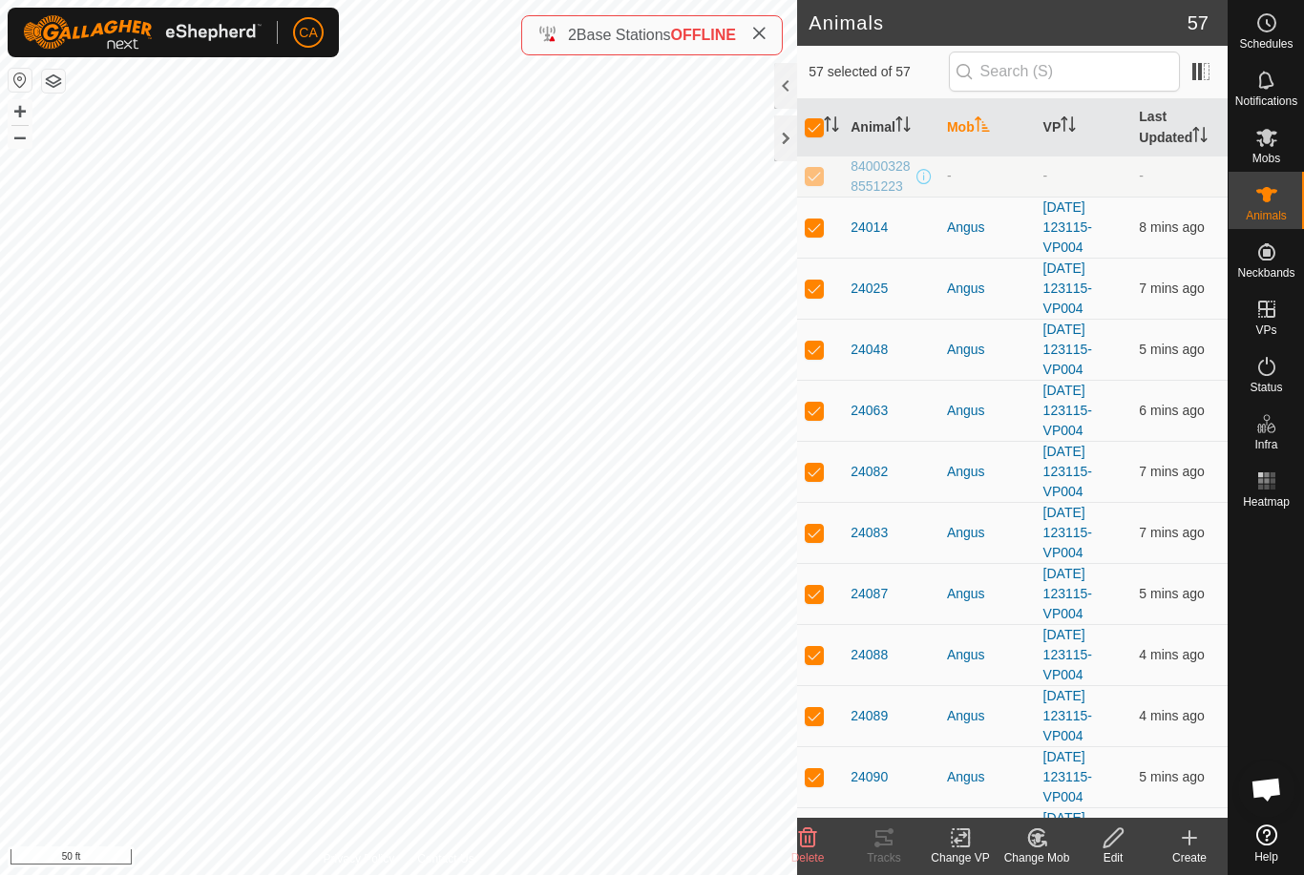
checkbox input "false"
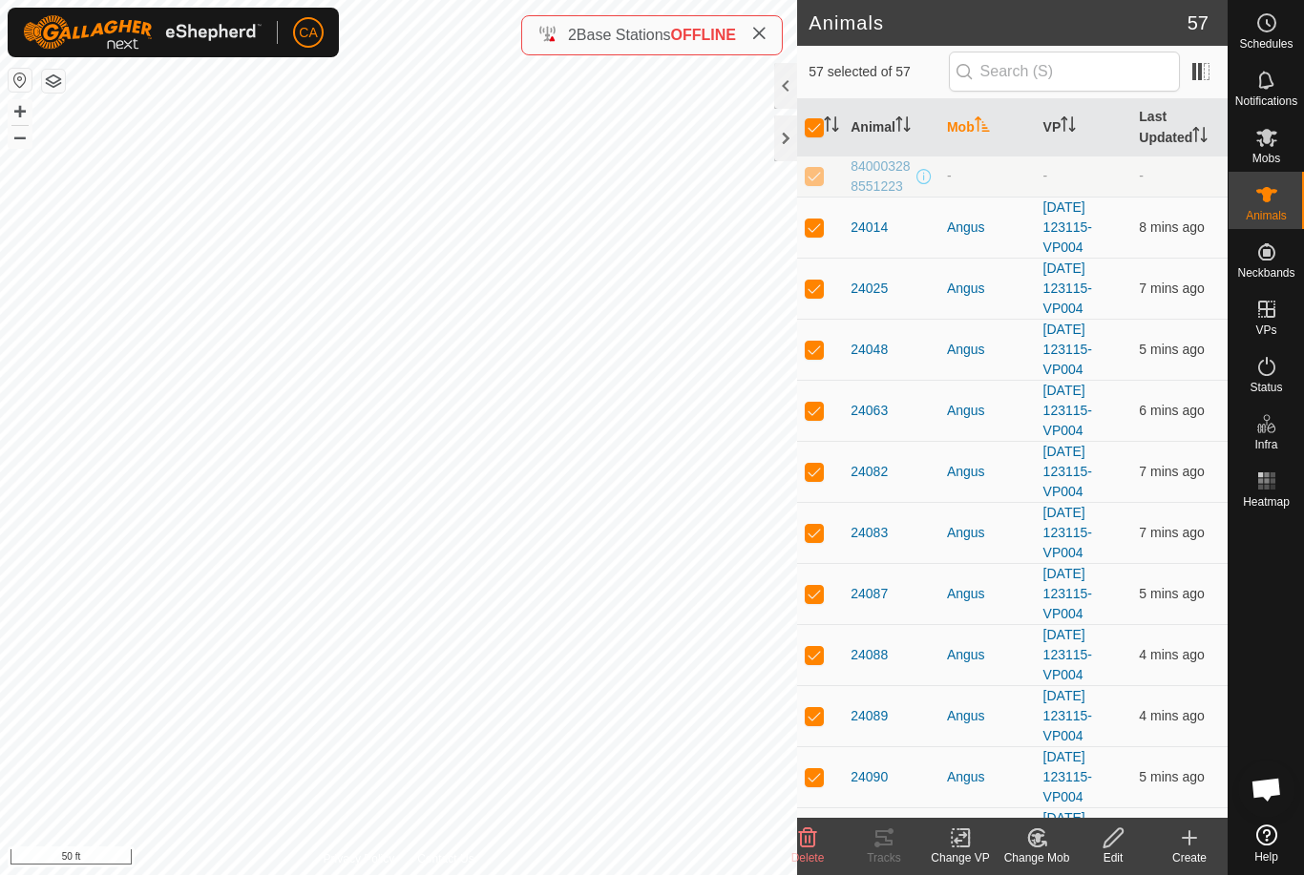
checkbox input "false"
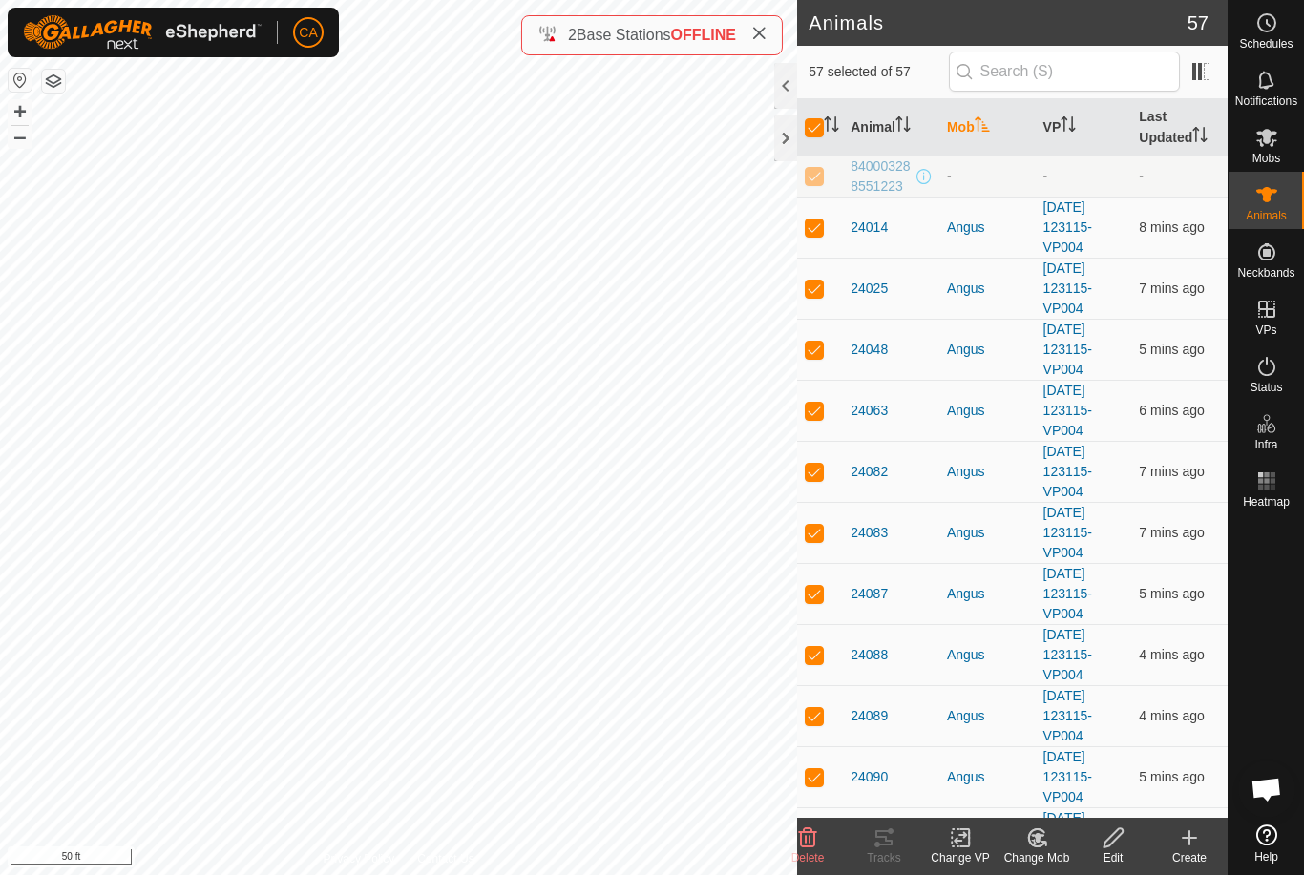
checkbox input "false"
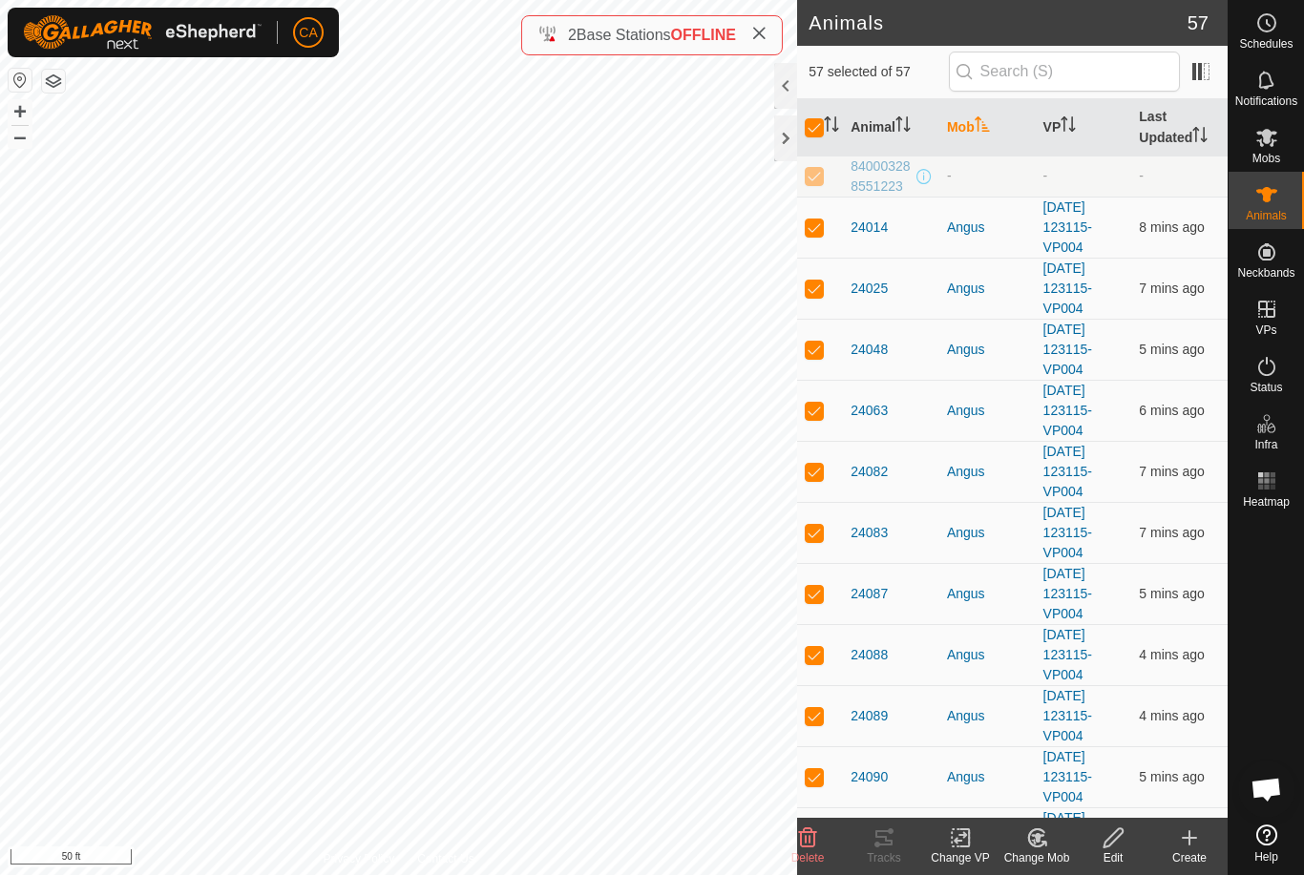
checkbox input "false"
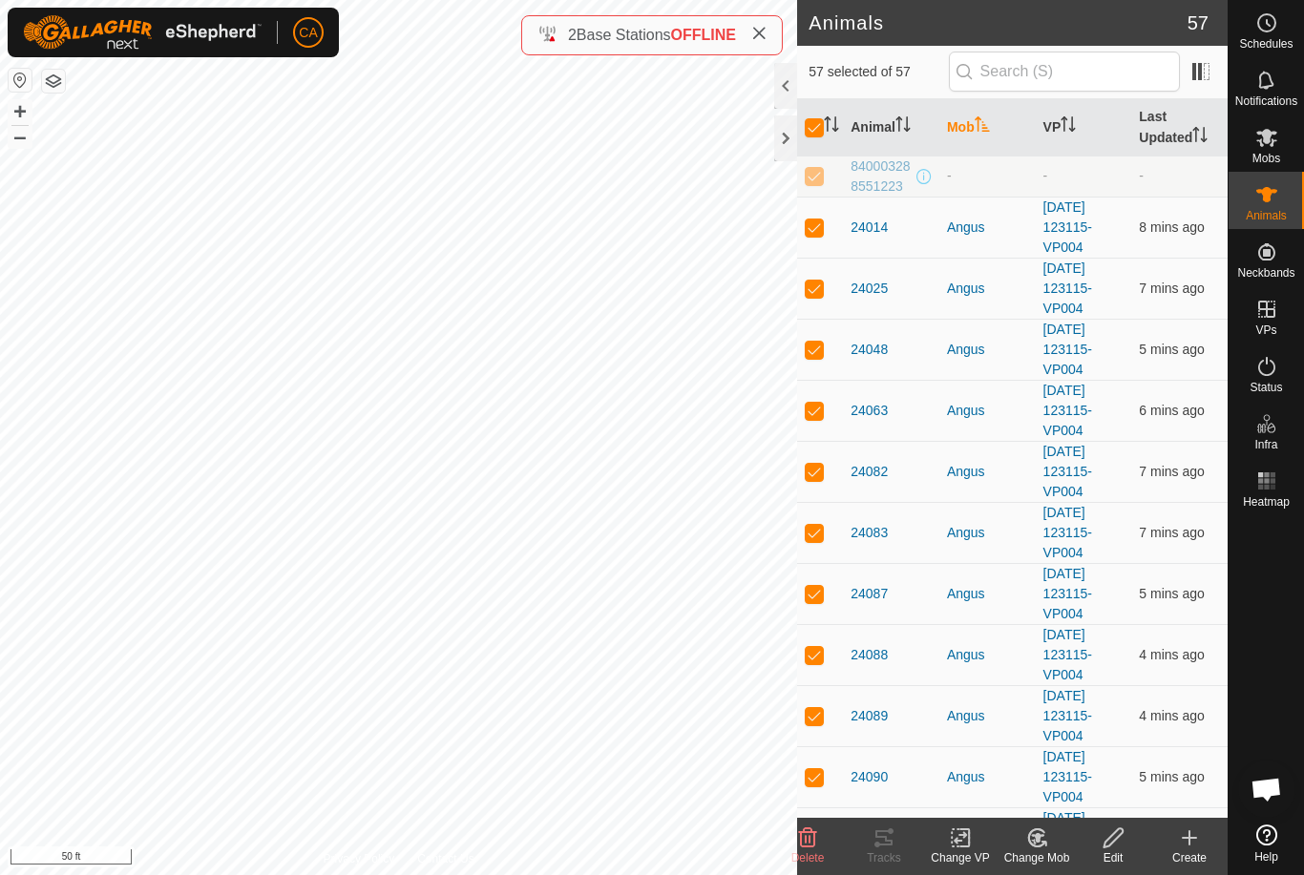
checkbox input "false"
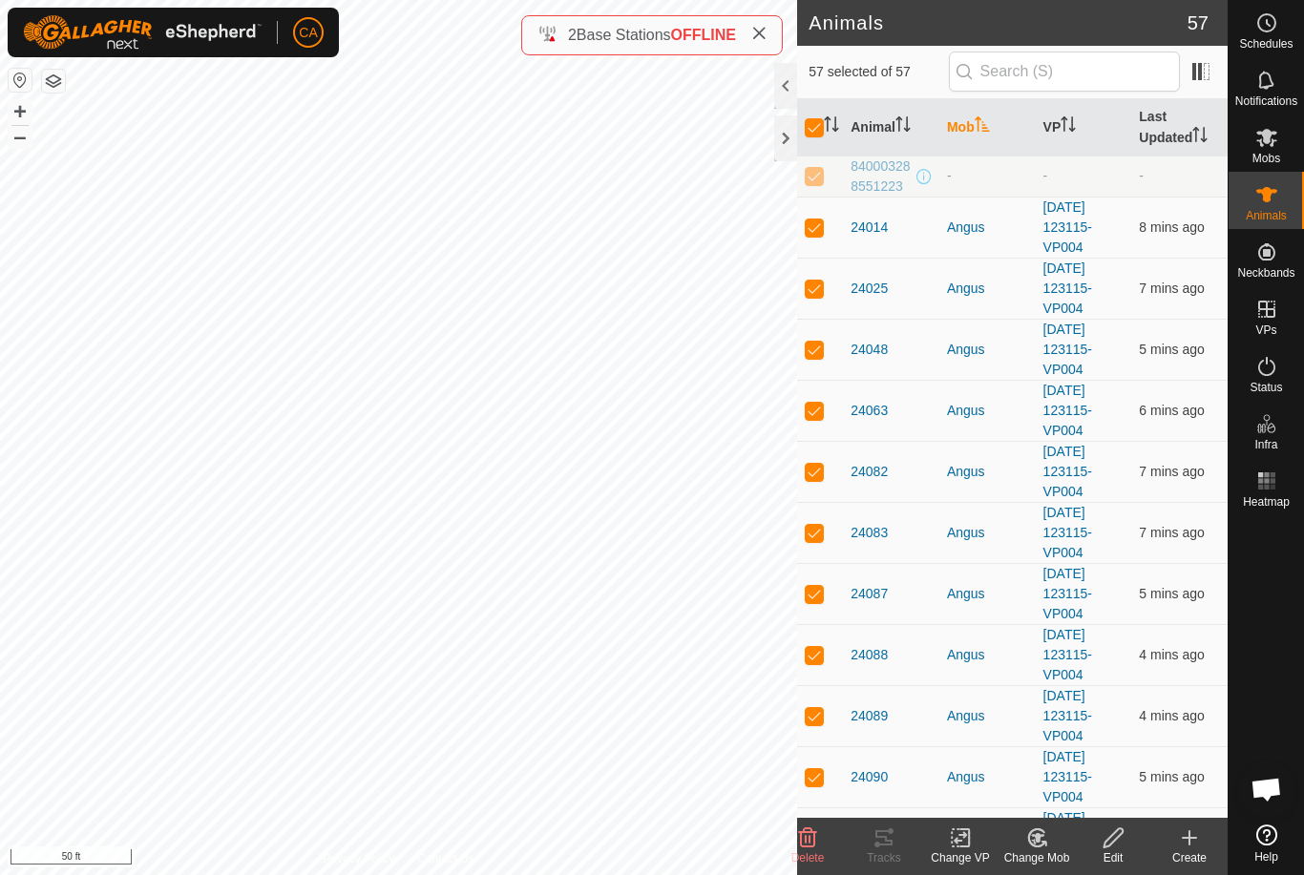
checkbox input "false"
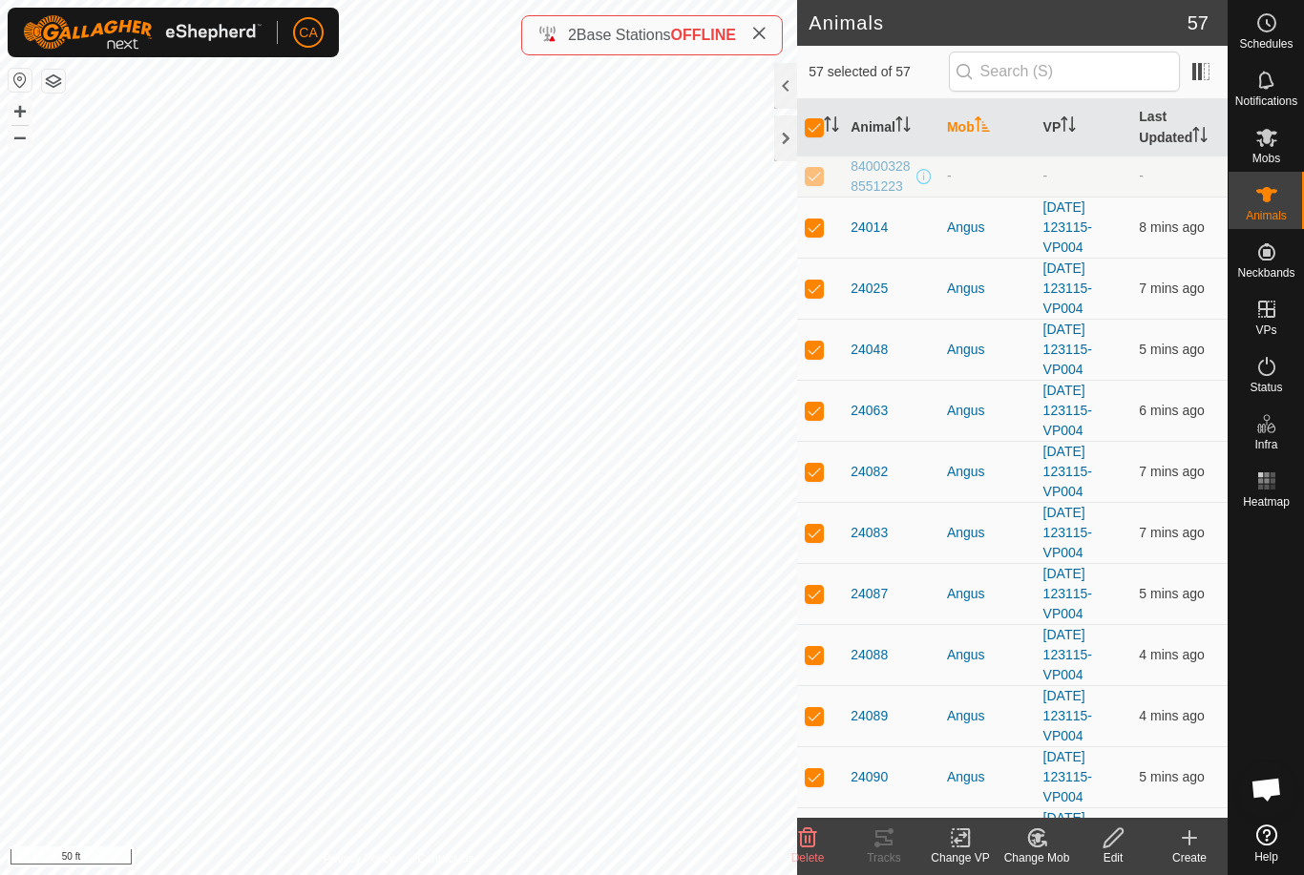
checkbox input "false"
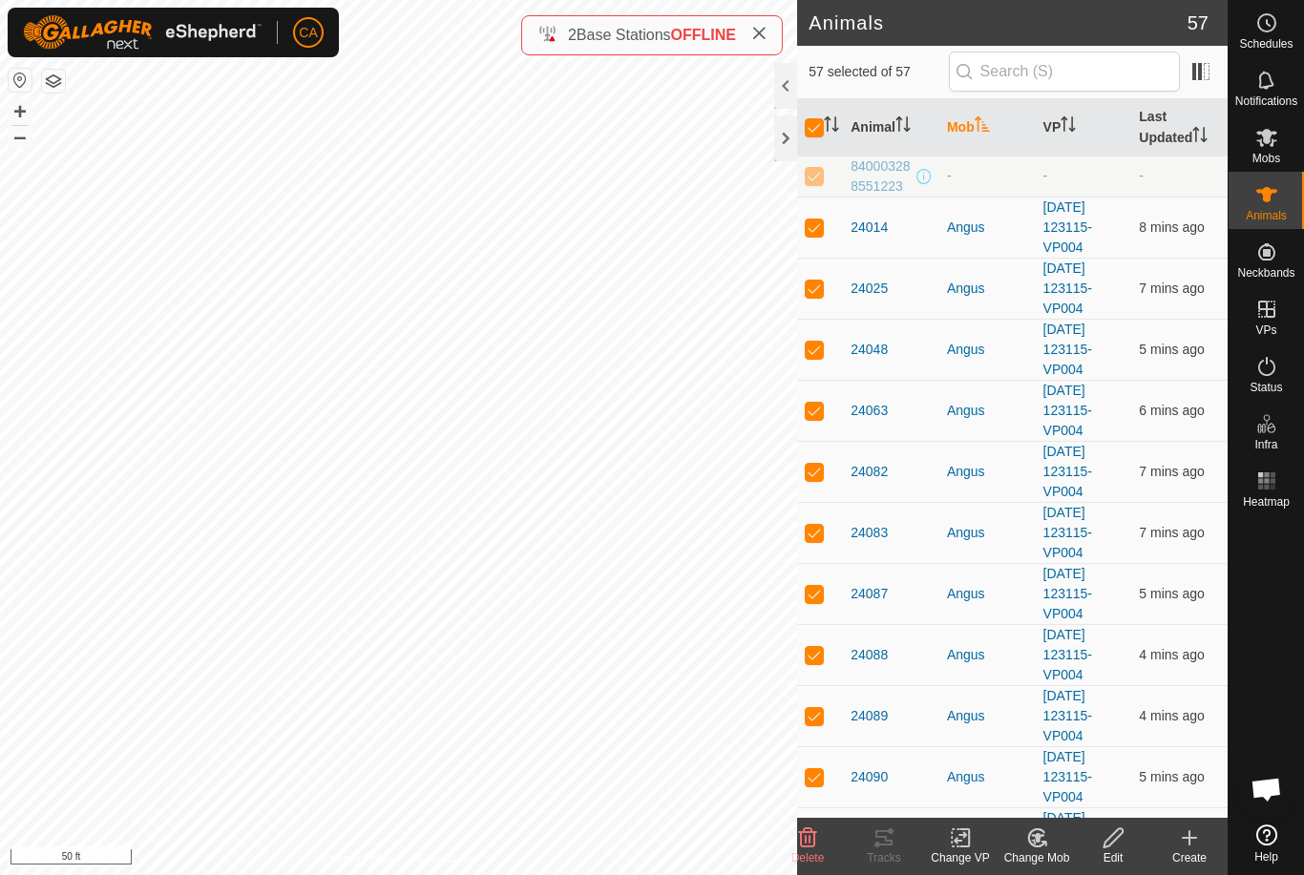
checkbox input "false"
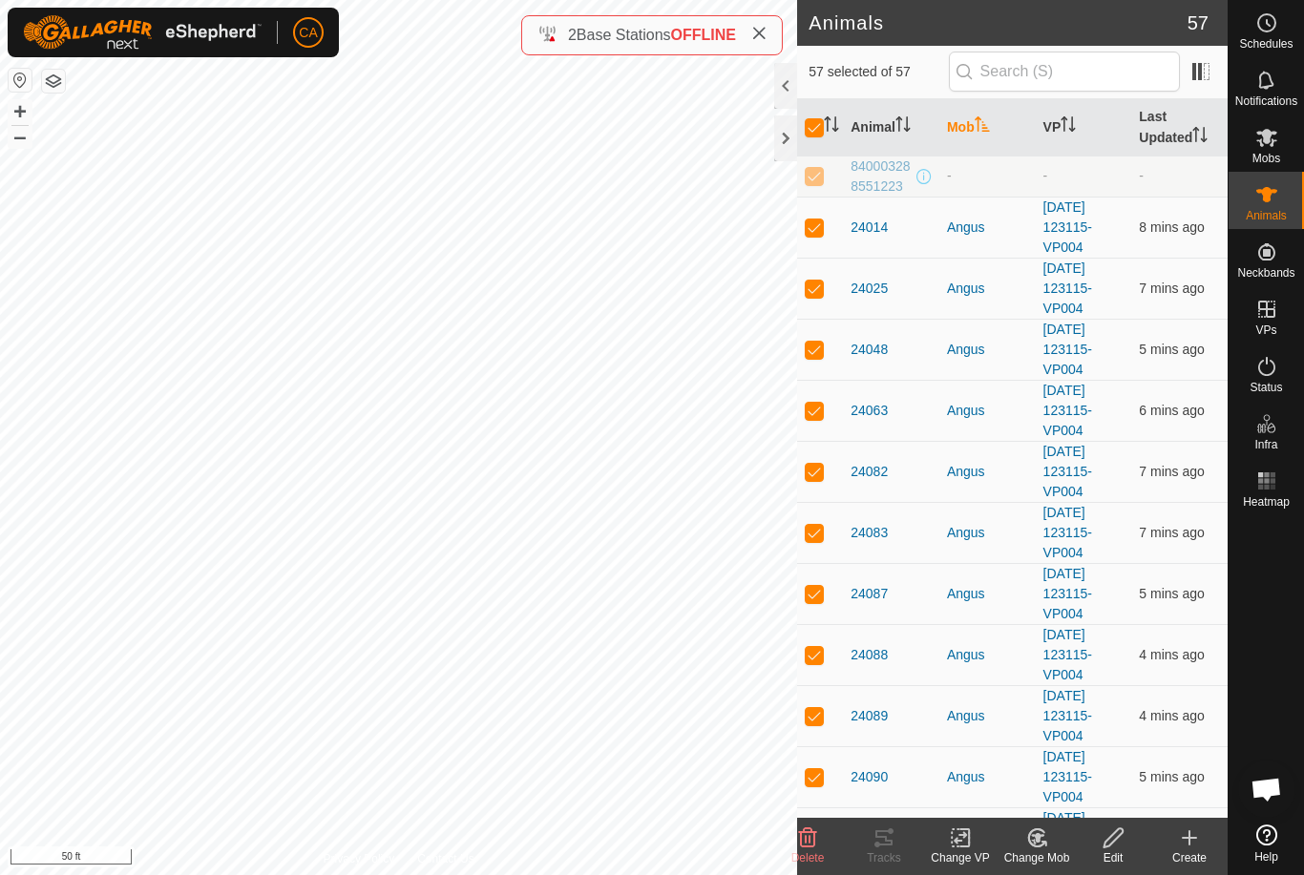
checkbox input "false"
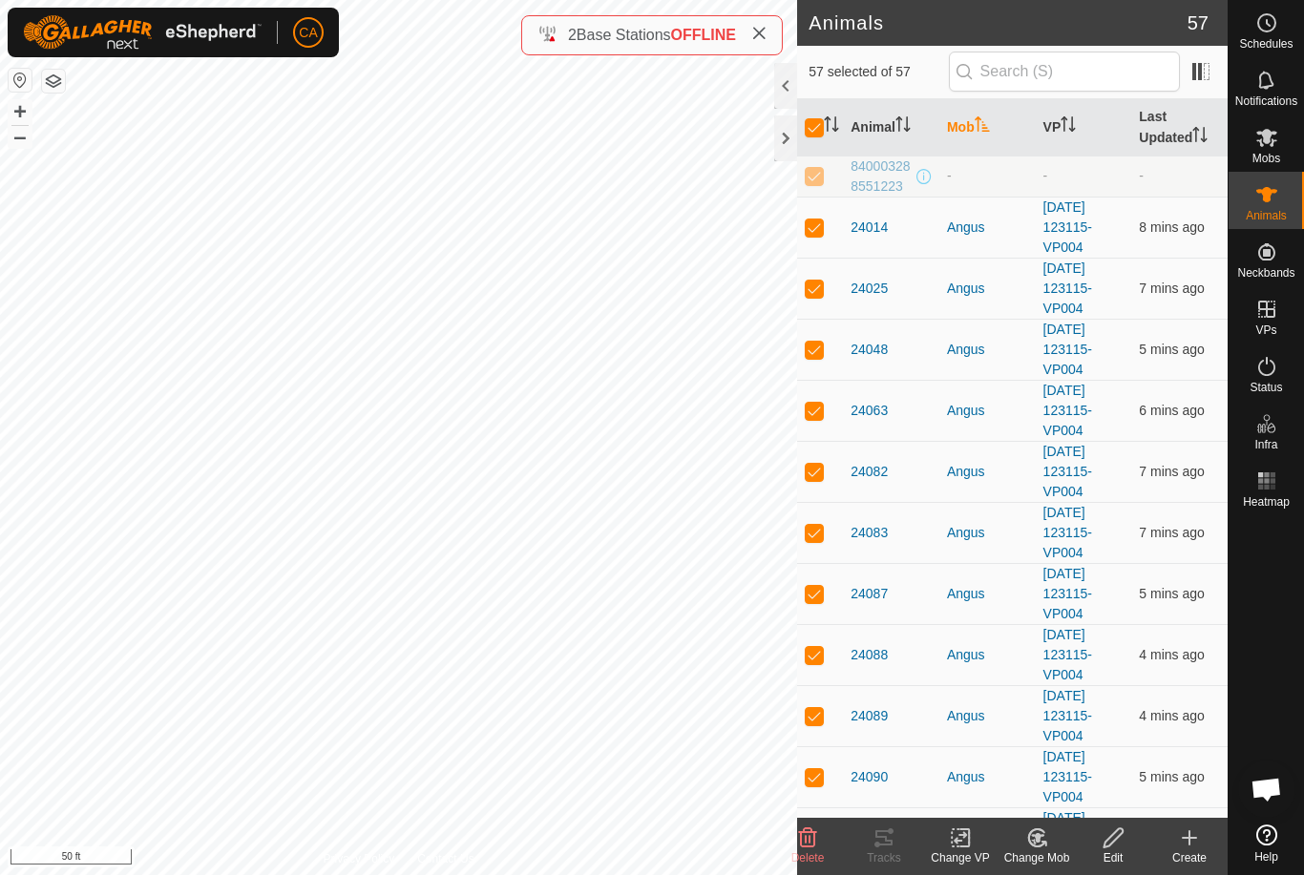
checkbox input "false"
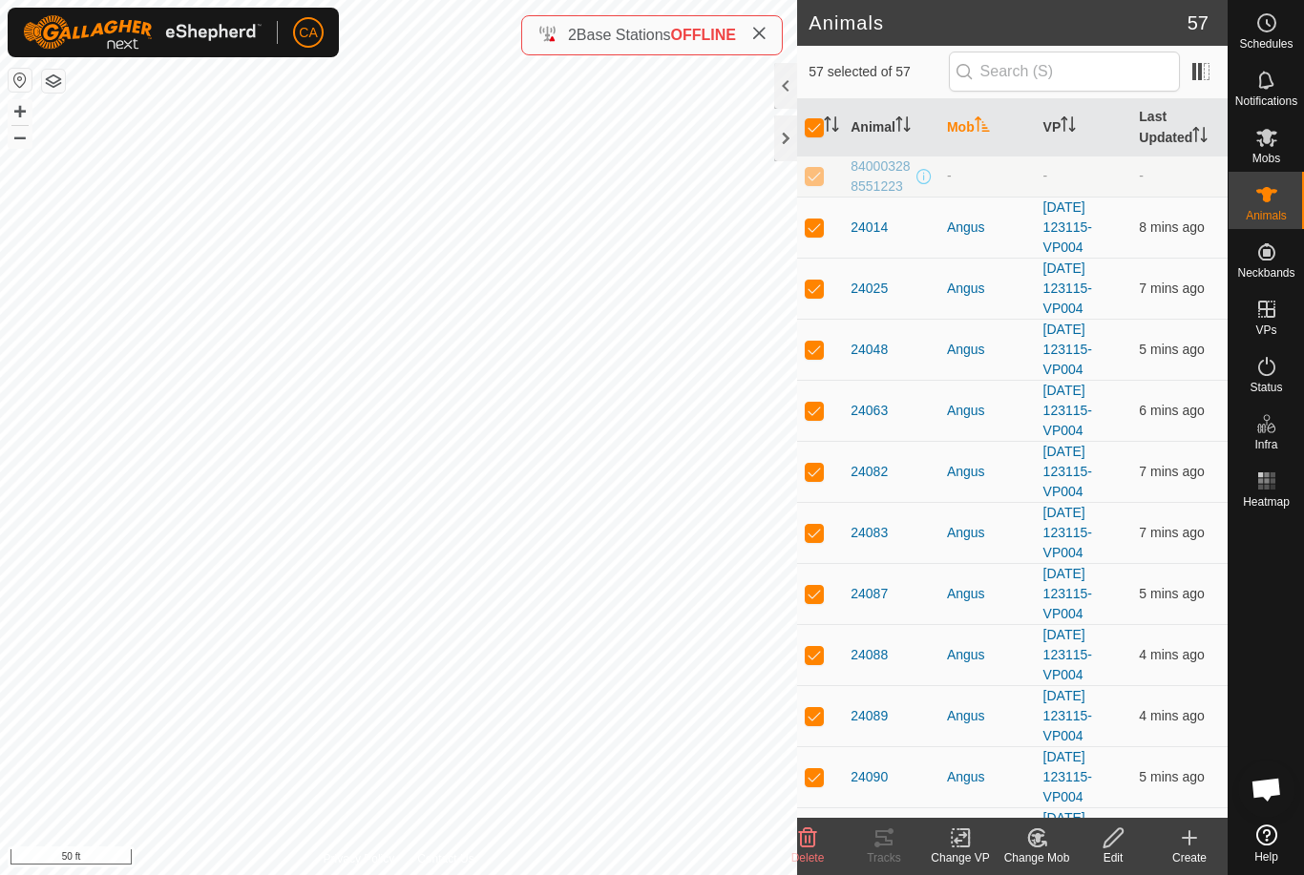
checkbox input "false"
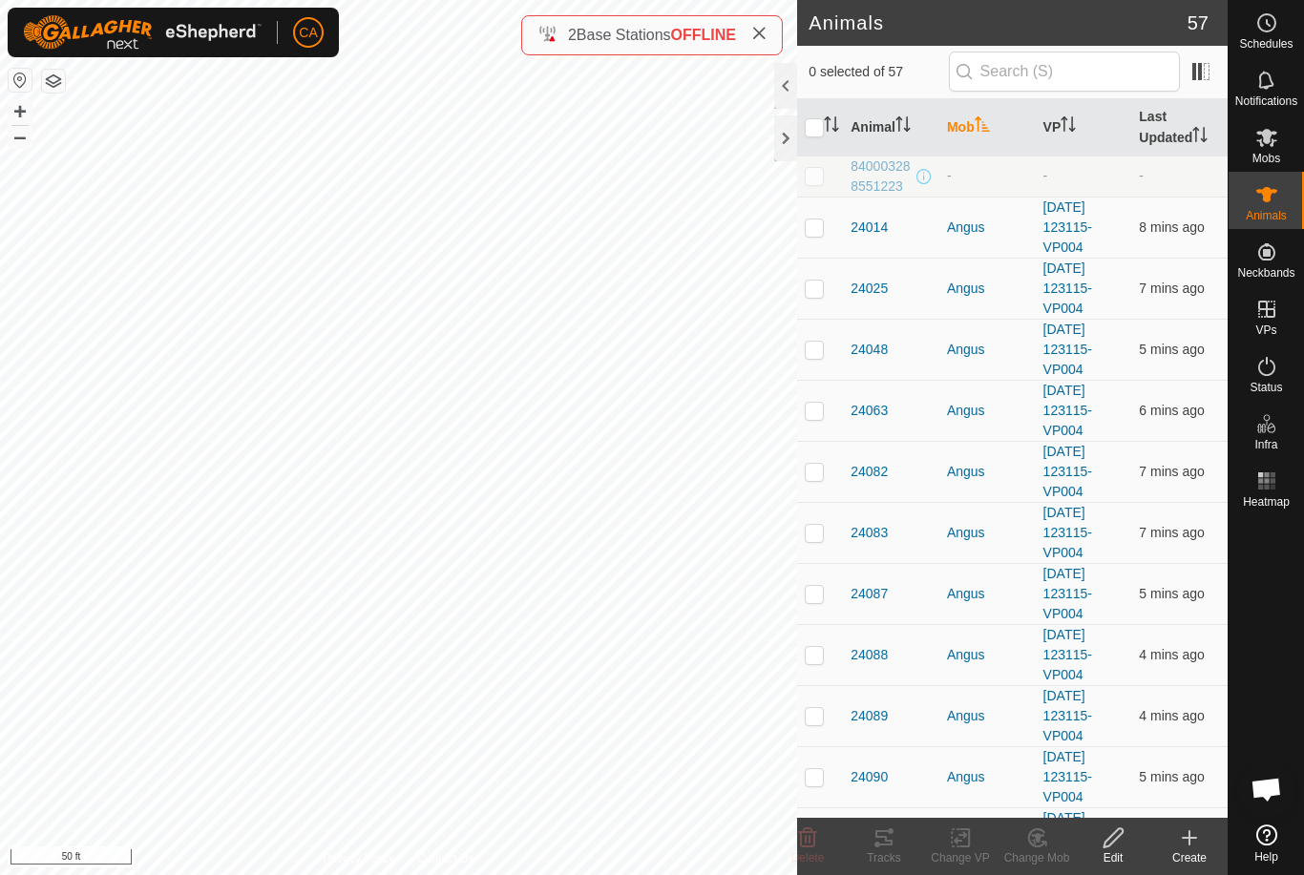
click at [794, 136] on div at bounding box center [785, 138] width 23 height 46
